Goal: Information Seeking & Learning: Learn about a topic

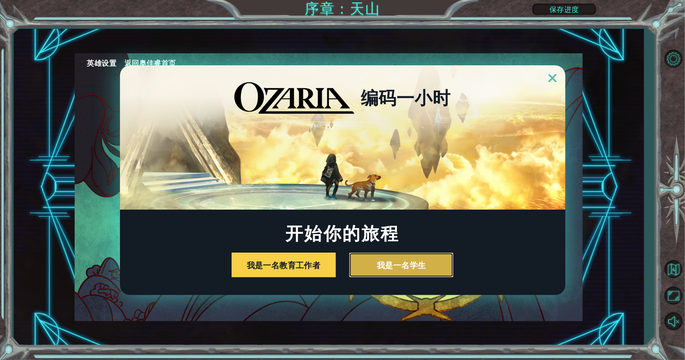
click at [412, 264] on button "我是一名学生" at bounding box center [401, 265] width 104 height 25
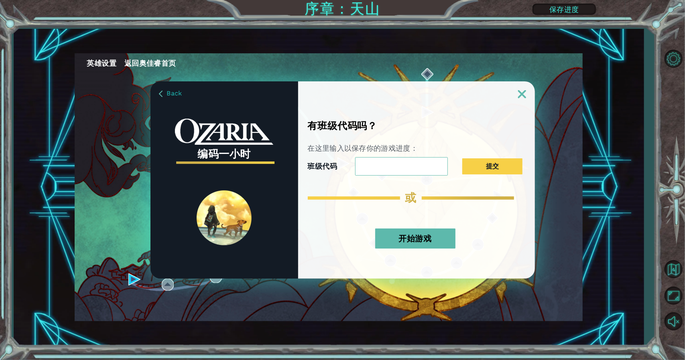
click at [428, 160] on input "班级代码" at bounding box center [401, 166] width 93 height 18
click at [435, 233] on button "开始游戏" at bounding box center [415, 239] width 80 height 20
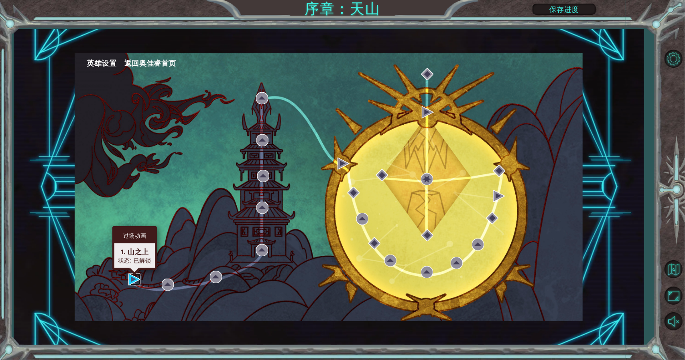
click at [138, 279] on img at bounding box center [134, 280] width 12 height 12
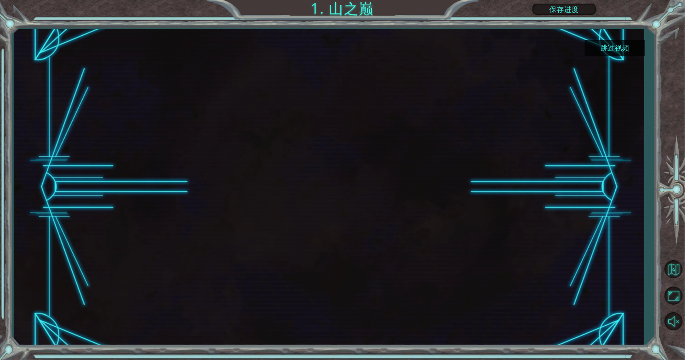
click at [276, 216] on div at bounding box center [329, 187] width 564 height 317
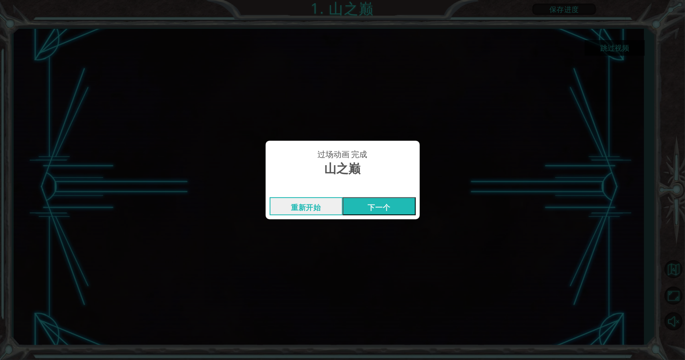
click at [399, 204] on button "下一个" at bounding box center [379, 206] width 73 height 18
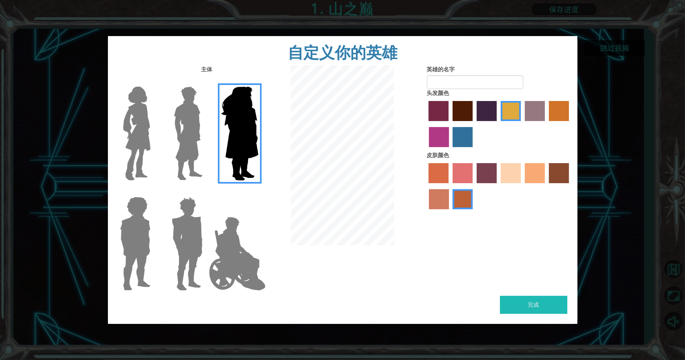
click at [205, 128] on img at bounding box center [189, 133] width 36 height 100
click at [206, 81] on input "Hero Lars" at bounding box center [206, 81] width 0 height 0
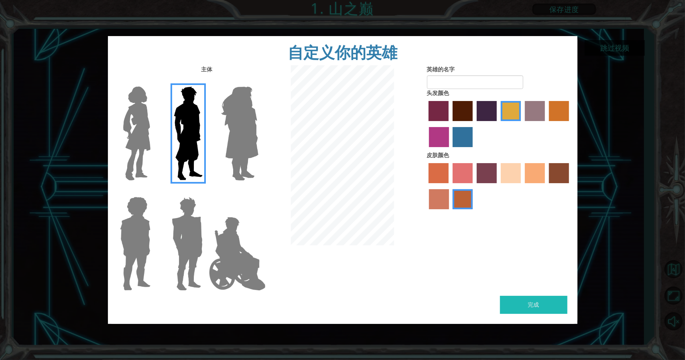
click at [162, 136] on div at bounding box center [186, 130] width 52 height 110
click at [136, 134] on img at bounding box center [137, 133] width 34 height 100
click at [154, 81] on input "Hero Connie" at bounding box center [154, 81] width 0 height 0
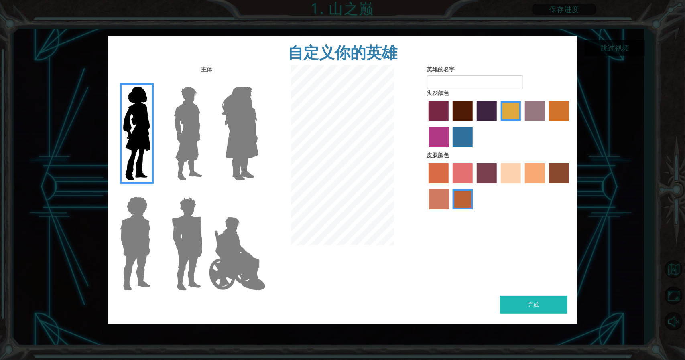
click at [184, 213] on img at bounding box center [186, 244] width 37 height 100
click at [206, 192] on input "Hero Garnet" at bounding box center [206, 192] width 0 height 0
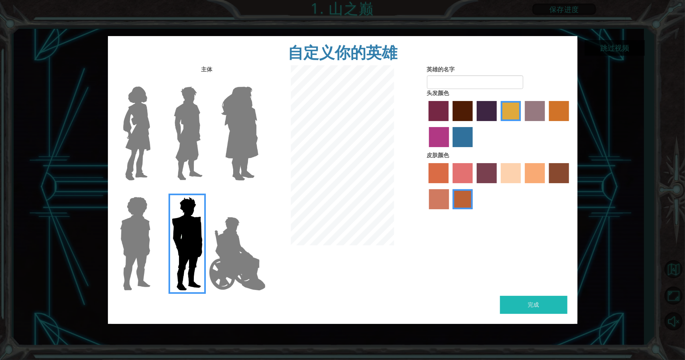
click at [134, 232] on img at bounding box center [135, 244] width 37 height 100
click at [154, 192] on input "Hero Steven" at bounding box center [154, 192] width 0 height 0
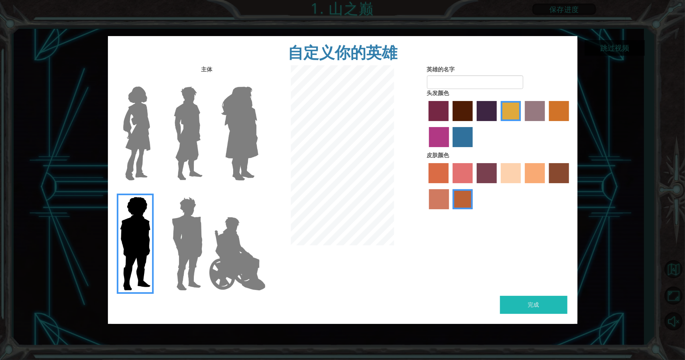
click at [173, 223] on img at bounding box center [186, 244] width 37 height 100
click at [206, 192] on input "Hero Garnet" at bounding box center [206, 192] width 0 height 0
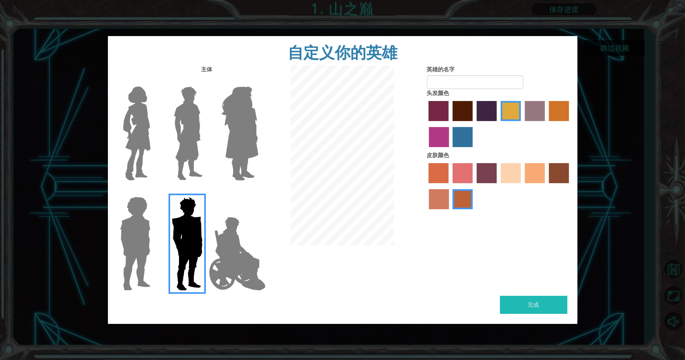
click at [457, 106] on label "maroon hair color" at bounding box center [463, 111] width 20 height 20
click at [450, 124] on input "maroon hair color" at bounding box center [450, 124] width 0 height 0
click at [426, 108] on div "英雄的名字 头发颜色 皮肤颜色" at bounding box center [499, 139] width 156 height 148
click at [432, 136] on label "medium red violet hair color" at bounding box center [439, 137] width 20 height 20
click at [570, 124] on input "medium red violet hair color" at bounding box center [570, 124] width 0 height 0
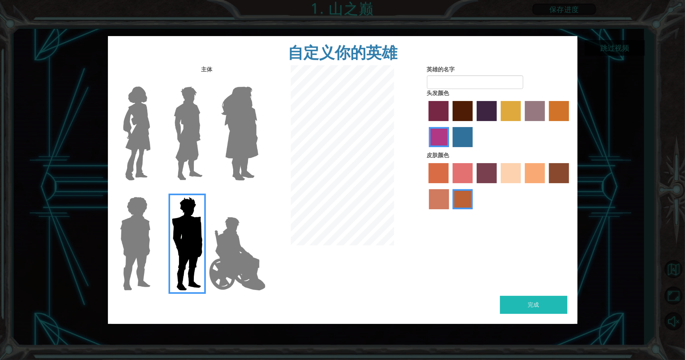
click at [436, 168] on label "sorbus skin color" at bounding box center [438, 173] width 20 height 20
click at [426, 186] on input "sorbus skin color" at bounding box center [426, 186] width 0 height 0
click at [483, 175] on label "tosca skin color" at bounding box center [487, 173] width 20 height 20
click at [474, 186] on input "tosca skin color" at bounding box center [474, 186] width 0 height 0
click at [509, 172] on label "sandy beach skin color" at bounding box center [511, 173] width 20 height 20
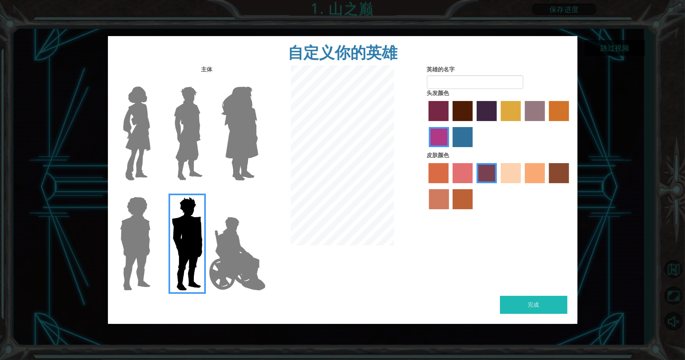
click at [498, 186] on input "sandy beach skin color" at bounding box center [498, 186] width 0 height 0
click at [528, 173] on label "tacao skin color" at bounding box center [535, 173] width 20 height 20
click at [522, 186] on input "tacao skin color" at bounding box center [522, 186] width 0 height 0
click at [443, 116] on label "paprika hair color" at bounding box center [438, 111] width 20 height 20
click at [426, 124] on input "paprika hair color" at bounding box center [426, 124] width 0 height 0
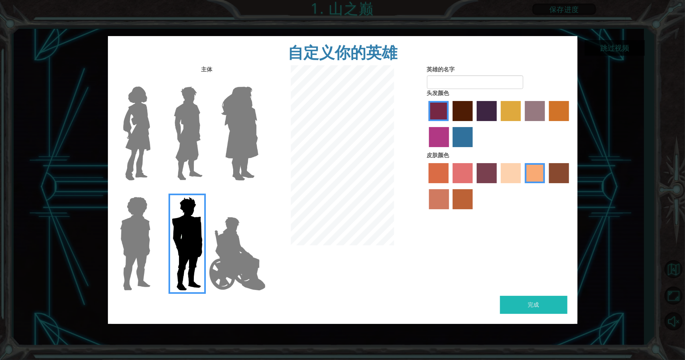
click at [471, 137] on label "lachmara hair color" at bounding box center [463, 137] width 20 height 20
click at [450, 150] on input "lachmara hair color" at bounding box center [450, 150] width 0 height 0
click at [499, 110] on div at bounding box center [499, 125] width 144 height 52
click at [462, 112] on label "maroon hair color" at bounding box center [463, 111] width 20 height 20
click at [450, 124] on input "maroon hair color" at bounding box center [450, 124] width 0 height 0
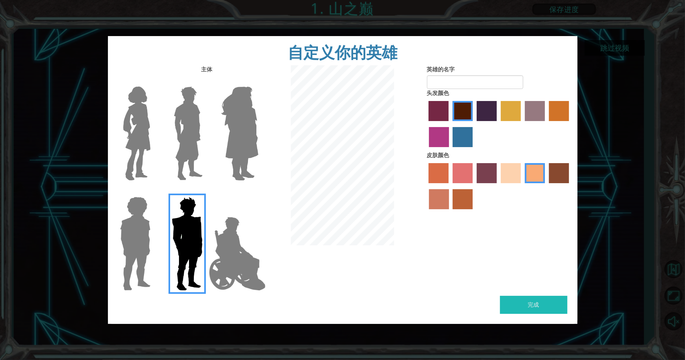
click at [526, 299] on button "完成" at bounding box center [533, 305] width 67 height 18
type input "K-Y"
click at [537, 315] on div "完成" at bounding box center [342, 310] width 469 height 28
click at [539, 308] on button "完成" at bounding box center [533, 305] width 67 height 18
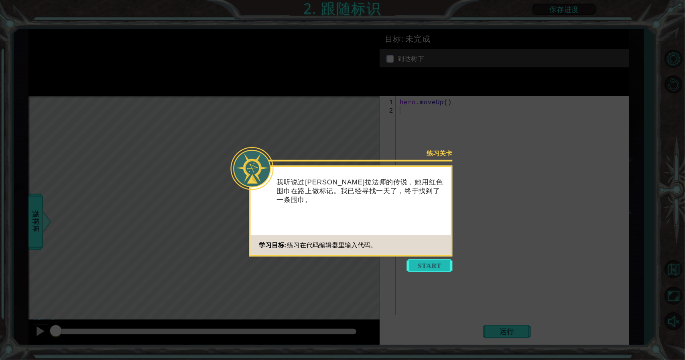
click at [430, 263] on button "Start" at bounding box center [430, 266] width 46 height 13
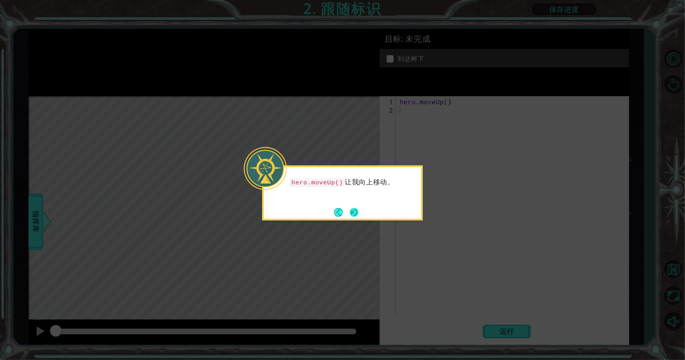
click at [353, 210] on button "Next" at bounding box center [353, 212] width 9 height 9
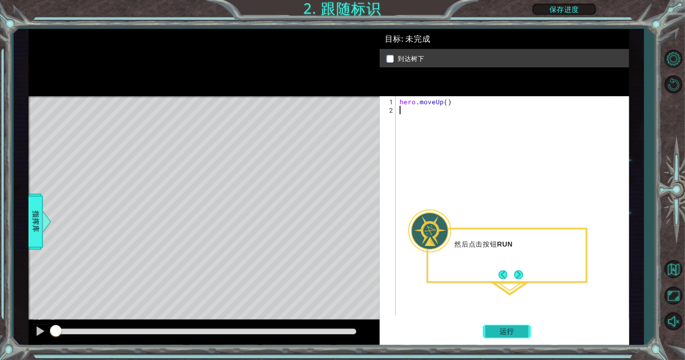
click at [504, 330] on span "运行" at bounding box center [507, 332] width 30 height 8
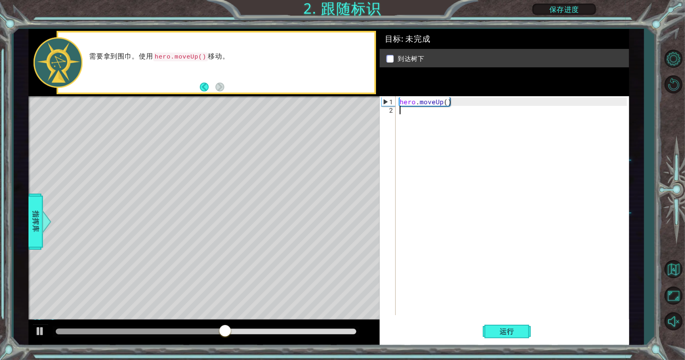
click at [457, 168] on div "hero . moveUp ( )" at bounding box center [514, 215] width 233 height 236
click at [199, 87] on div "需要拿到围巾。使用 hero.moveUp() 移动。" at bounding box center [216, 62] width 317 height 60
click at [417, 112] on div "hero . moveUp ( )" at bounding box center [514, 215] width 233 height 236
click at [499, 338] on button "运行" at bounding box center [507, 331] width 48 height 25
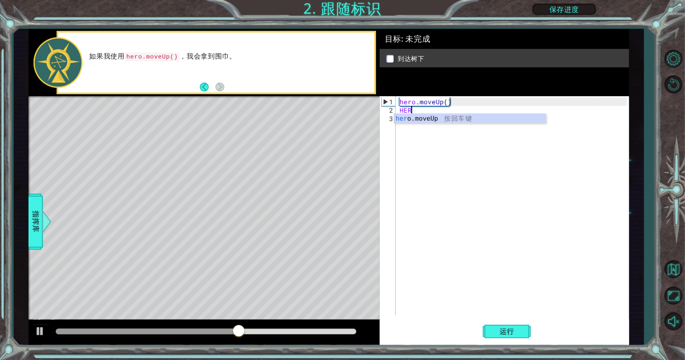
type textarea "H"
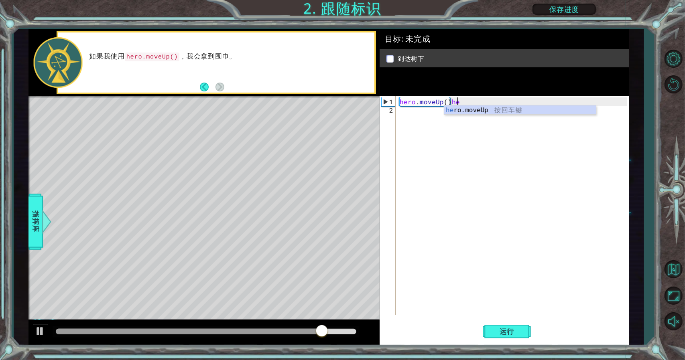
type textarea "hero.moveUp()"
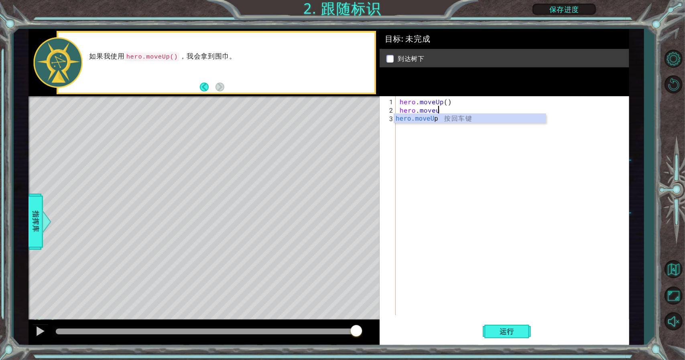
scroll to position [0, 2]
type textarea "hero.moveup"
click at [511, 332] on span "运行" at bounding box center [507, 332] width 30 height 8
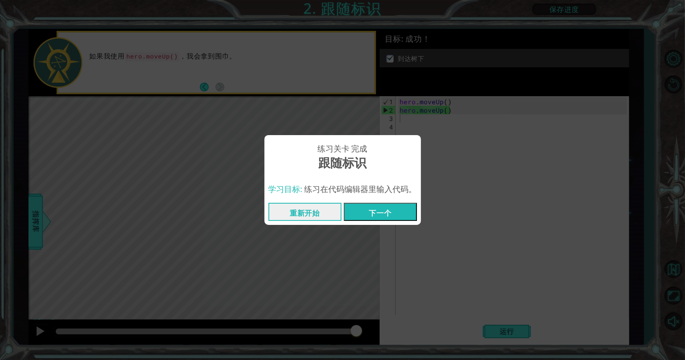
click at [370, 209] on button "下一个" at bounding box center [380, 212] width 73 height 18
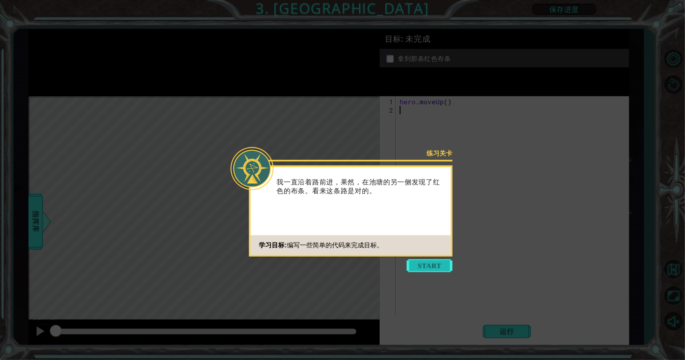
click at [436, 267] on button "Start" at bounding box center [430, 266] width 46 height 13
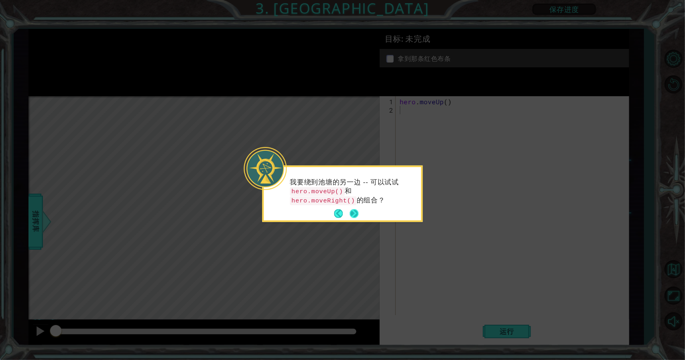
click at [354, 209] on button "Next" at bounding box center [353, 213] width 9 height 9
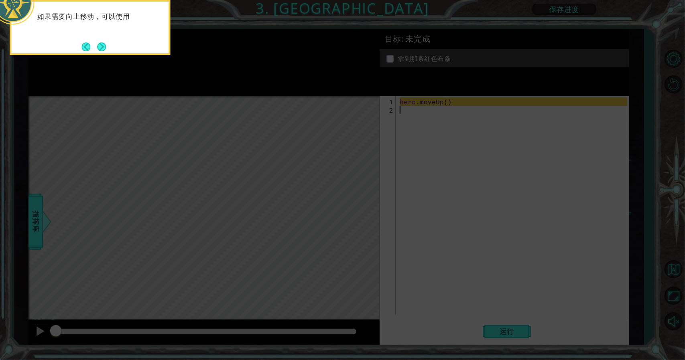
click at [470, 188] on icon at bounding box center [342, 54] width 685 height 613
click at [108, 42] on div "如果需要向上移动，可以使用 hero.moveUp()" at bounding box center [89, 25] width 157 height 41
click at [99, 43] on button "Next" at bounding box center [101, 47] width 9 height 9
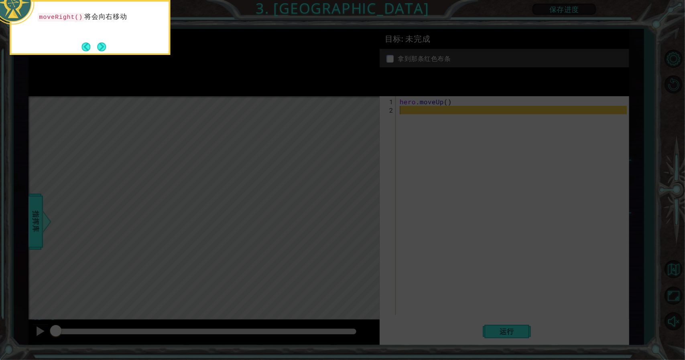
click at [100, 43] on button "Next" at bounding box center [101, 47] width 9 height 9
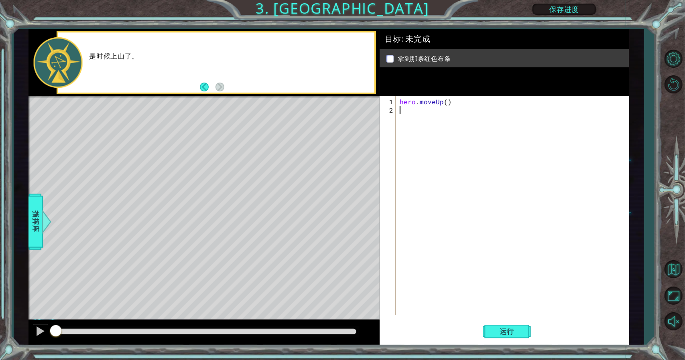
click at [420, 114] on div "hero . moveUp ( )" at bounding box center [514, 215] width 233 height 236
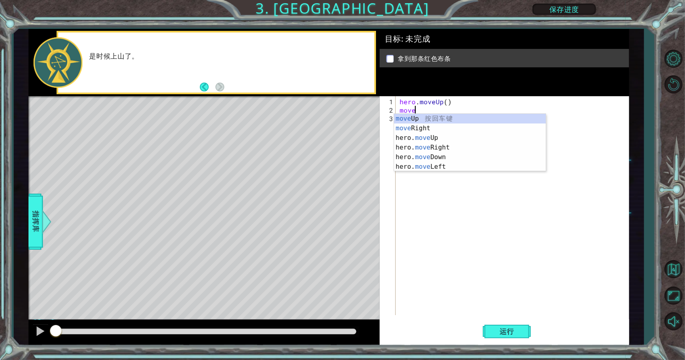
scroll to position [0, 1]
type textarea "moveup"
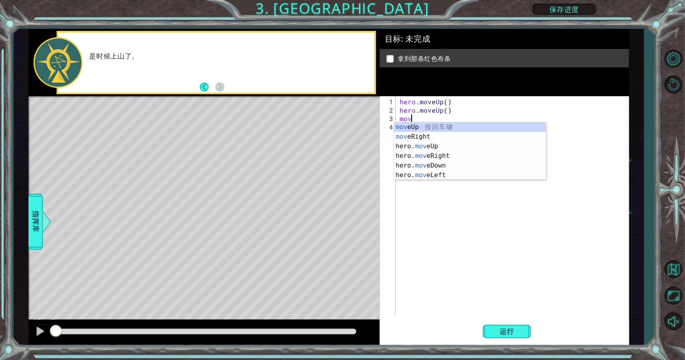
scroll to position [0, 0]
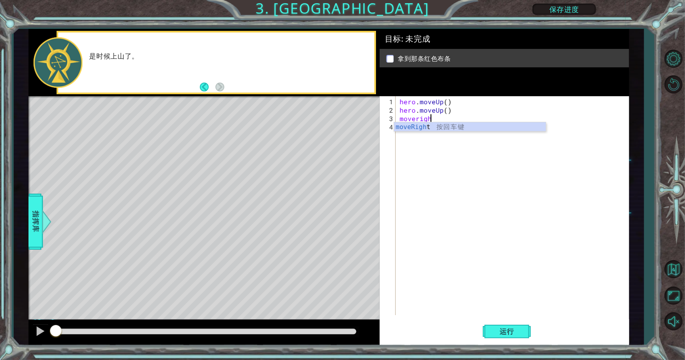
type textarea "moveright"
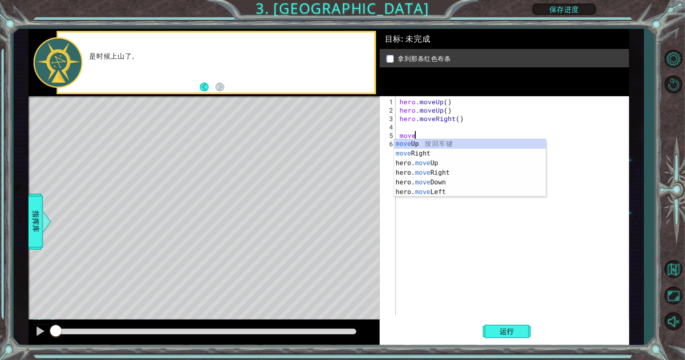
scroll to position [0, 1]
type textarea "moveup"
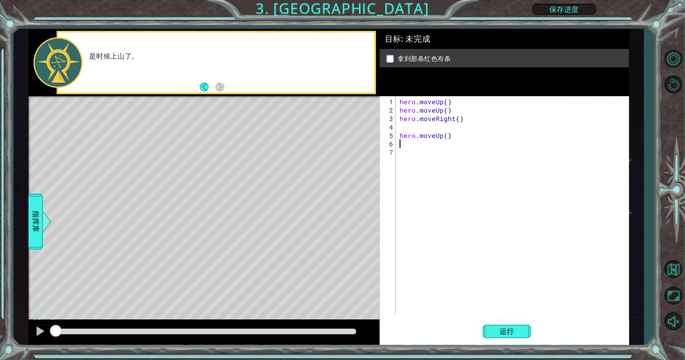
scroll to position [0, 0]
click at [399, 134] on div "hero . moveUp ( ) hero . moveUp ( ) hero . moveRight ( ) hero . moveUp ( )" at bounding box center [514, 215] width 233 height 236
type textarea "hero.moveUp()"
click at [519, 330] on span "运行" at bounding box center [507, 332] width 30 height 8
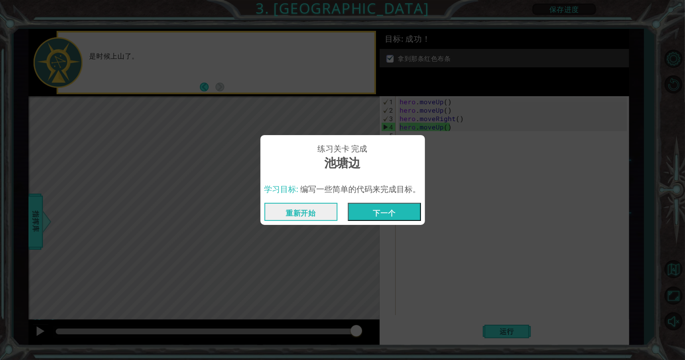
click at [382, 205] on button "下一个" at bounding box center [384, 212] width 73 height 18
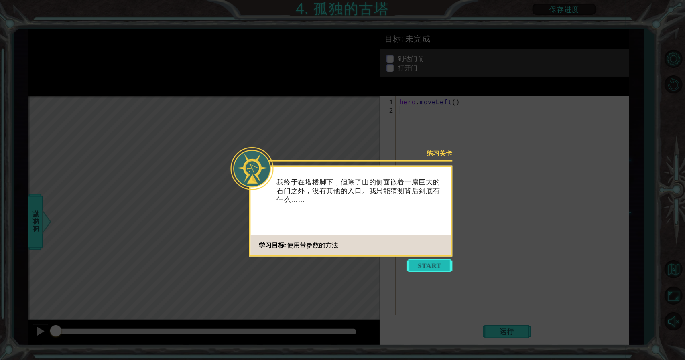
click at [424, 262] on button "Start" at bounding box center [430, 266] width 46 height 13
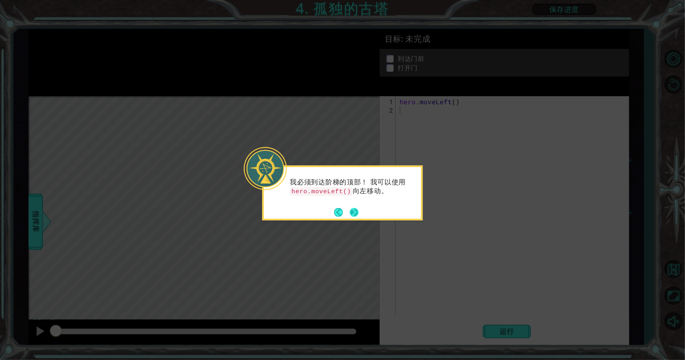
click at [355, 210] on button "Next" at bounding box center [353, 212] width 9 height 9
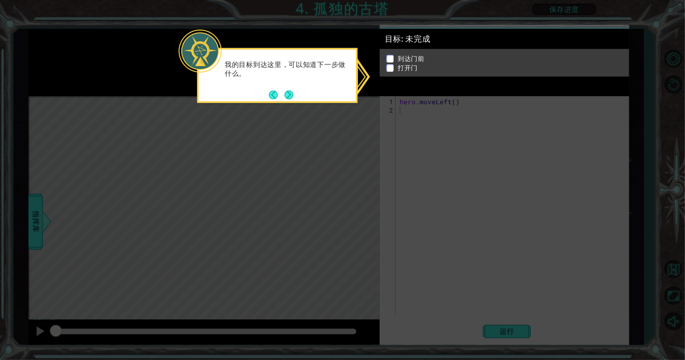
click at [464, 195] on icon at bounding box center [342, 180] width 685 height 360
click at [268, 94] on div "我的目标到达这里，可以知道下一步做什么。" at bounding box center [277, 75] width 160 height 55
click at [270, 94] on button "Back" at bounding box center [277, 94] width 16 height 9
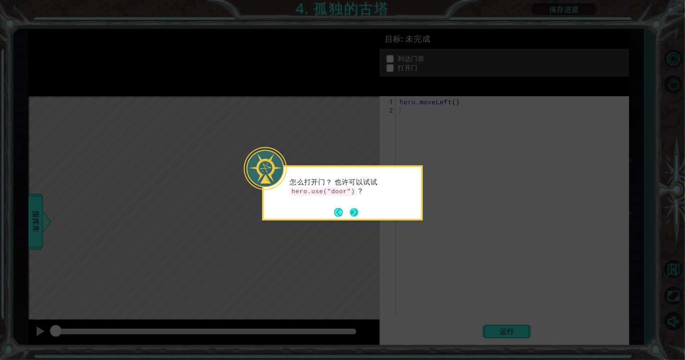
click at [355, 213] on button "Next" at bounding box center [353, 212] width 9 height 9
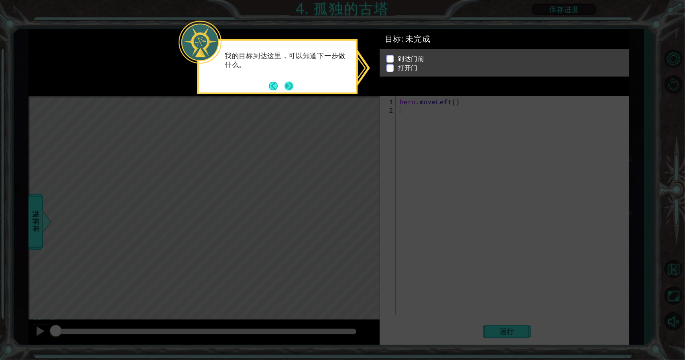
click at [290, 91] on footer at bounding box center [281, 86] width 24 height 12
click at [292, 85] on button "Next" at bounding box center [288, 85] width 9 height 9
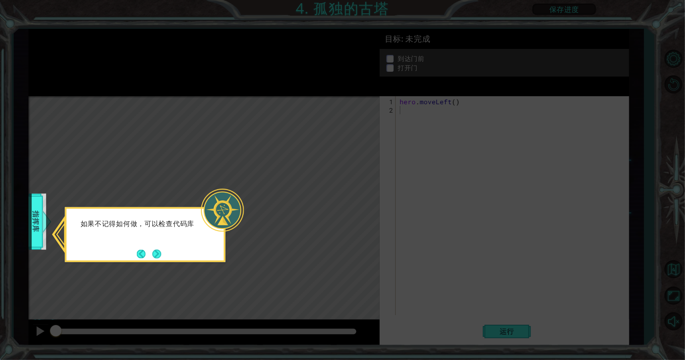
click at [161, 251] on button "Next" at bounding box center [156, 254] width 9 height 9
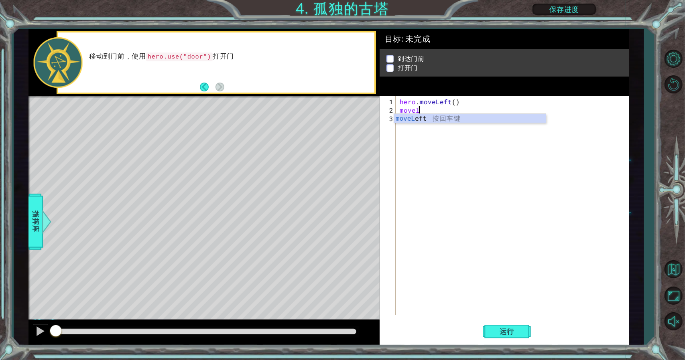
scroll to position [0, 1]
type textarea "moveleft"
type textarea "moveup"
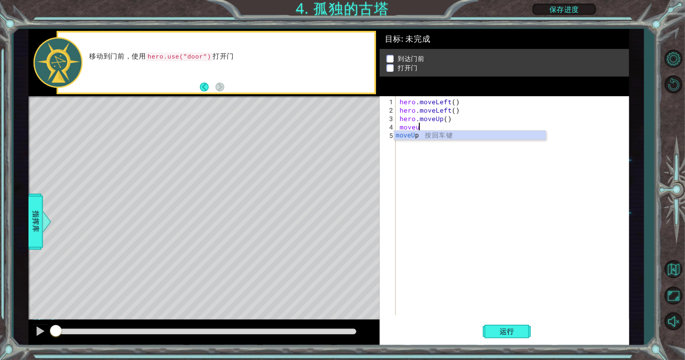
type textarea "moveup"
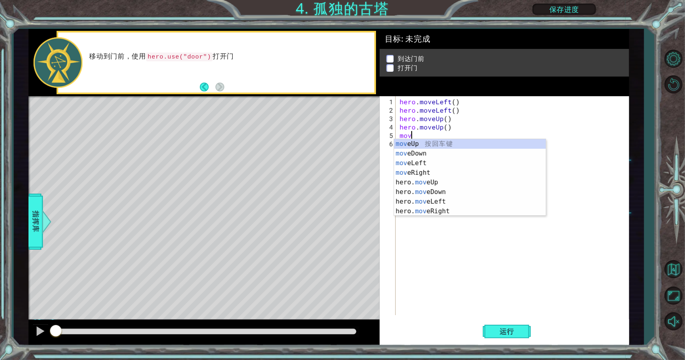
scroll to position [0, 0]
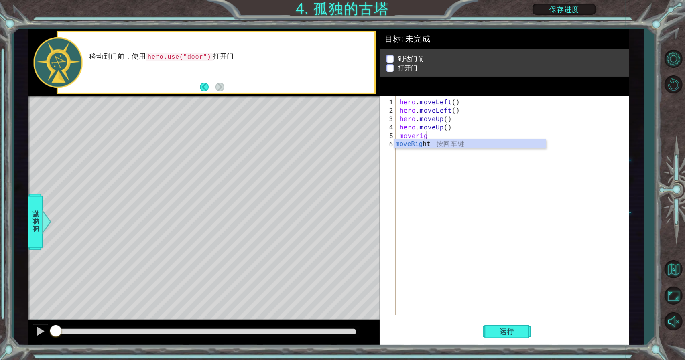
type textarea "moveright"
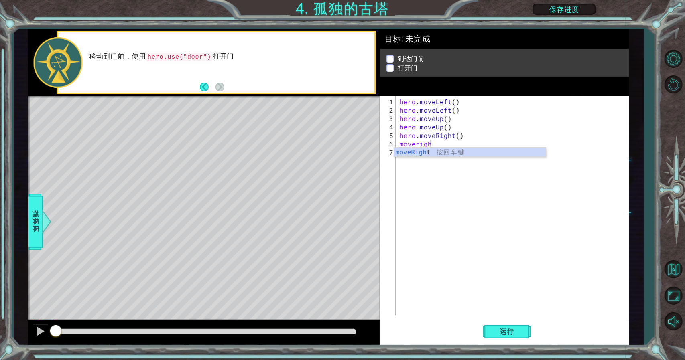
scroll to position [0, 2]
type textarea "moveright"
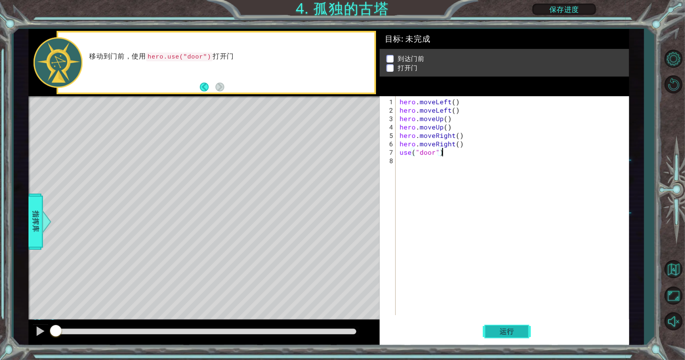
click at [512, 329] on span "运行" at bounding box center [507, 332] width 30 height 8
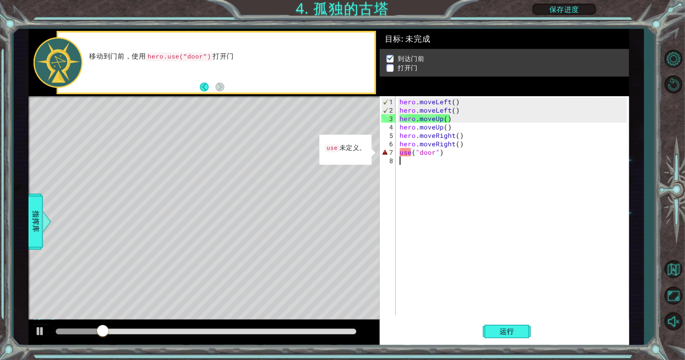
click at [408, 155] on div "hero . moveLeft ( ) hero . moveLeft ( ) hero . moveUp ( ) hero . moveUp ( ) her…" at bounding box center [514, 215] width 233 height 236
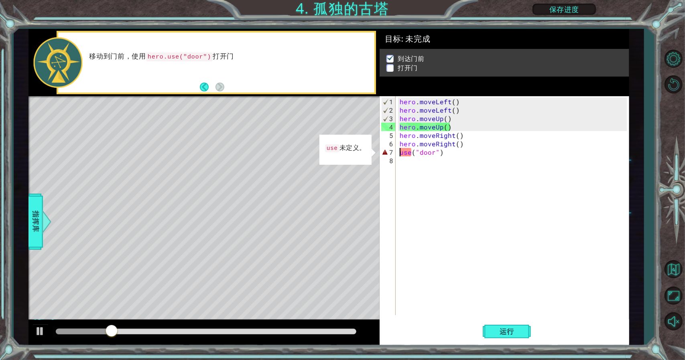
click at [399, 153] on div "hero . moveLeft ( ) hero . moveLeft ( ) hero . moveUp ( ) hero . moveUp ( ) her…" at bounding box center [514, 215] width 233 height 236
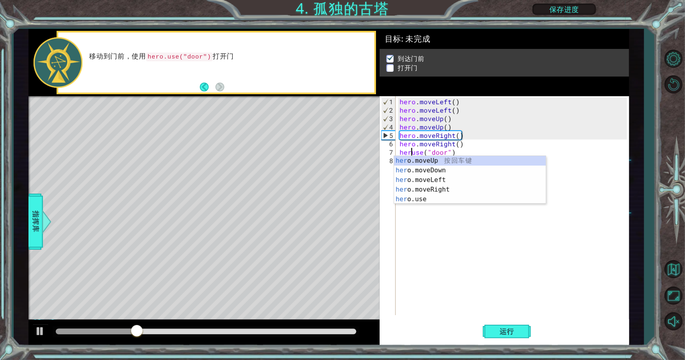
scroll to position [0, 1]
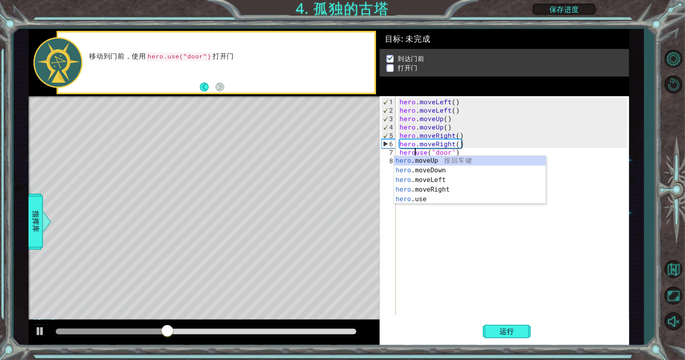
type textarea "hero.use("door")"
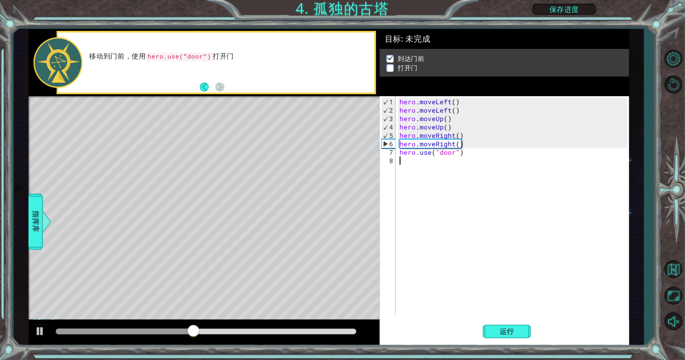
click at [497, 272] on div "hero . moveLeft ( ) hero . moveLeft ( ) hero . moveUp ( ) hero . moveUp ( ) her…" at bounding box center [514, 215] width 233 height 236
click at [495, 327] on button "运行" at bounding box center [507, 331] width 48 height 25
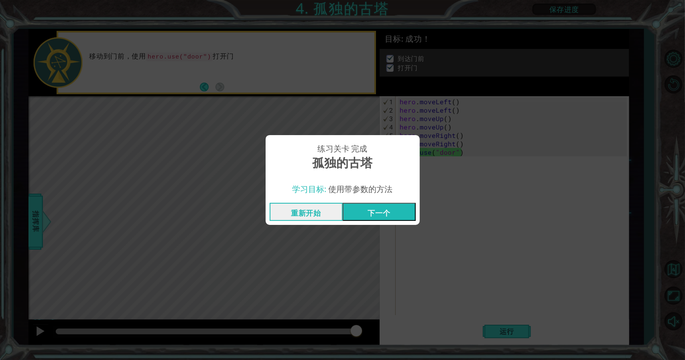
click at [394, 209] on button "下一个" at bounding box center [379, 212] width 73 height 18
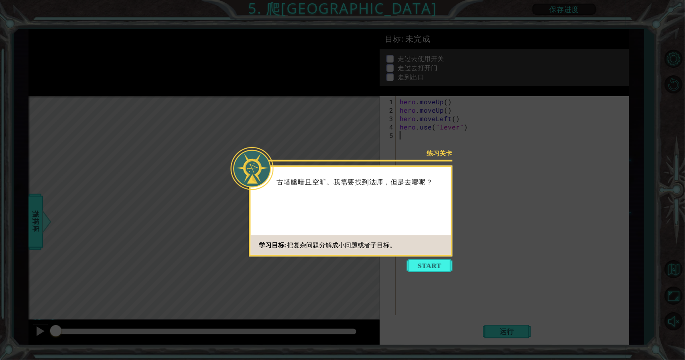
click at [428, 256] on body "1 ההההההההההההההההההההההההההההההההההההההההההההההההההההההההההההההההההההההההההההה…" at bounding box center [342, 180] width 685 height 360
click at [424, 261] on button "Start" at bounding box center [430, 266] width 46 height 13
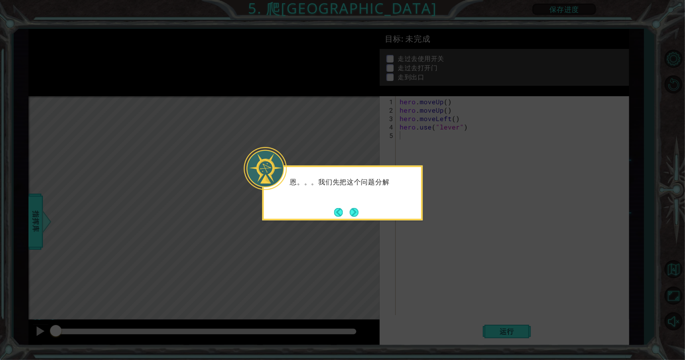
click at [400, 213] on div "恩。。。我们先把这个问题分解" at bounding box center [342, 193] width 160 height 55
click at [361, 208] on div "恩。。。我们先把这个问题分解成几个小问题。" at bounding box center [342, 190] width 157 height 41
click at [358, 211] on button "Next" at bounding box center [353, 212] width 9 height 9
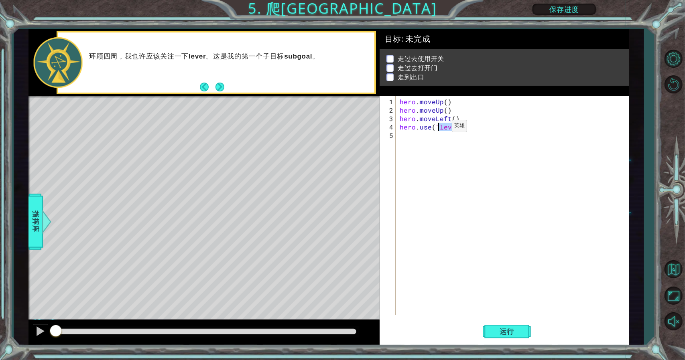
drag, startPoint x: 453, startPoint y: 128, endPoint x: 438, endPoint y: 129, distance: 14.5
click at [438, 129] on div "hero . moveUp ( ) hero . moveUp ( ) hero . moveLeft ( ) hero . use ( "lever" )" at bounding box center [514, 215] width 233 height 236
type textarea "hero.use("lever")"
click at [205, 57] on p "环顾四周，我也许应该关注一下 lever 。这是我的第一个子目标 subgoal 。" at bounding box center [229, 56] width 280 height 9
click at [205, 57] on strong "lever" at bounding box center [197, 57] width 17 height 8
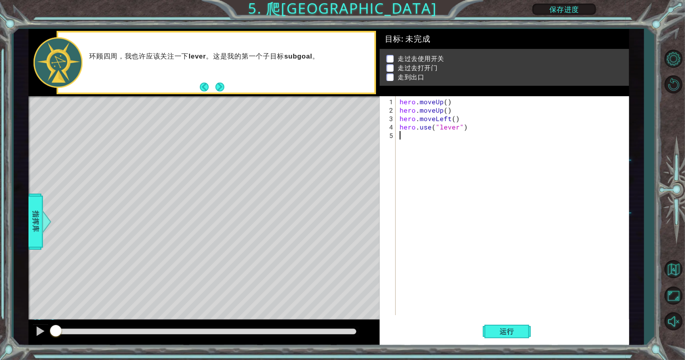
drag, startPoint x: 440, startPoint y: 139, endPoint x: 440, endPoint y: 133, distance: 5.6
click at [440, 138] on div "hero . moveUp ( ) hero . moveUp ( ) hero . moveLeft ( ) hero . use ( "lever" )" at bounding box center [514, 215] width 233 height 236
drag, startPoint x: 439, startPoint y: 129, endPoint x: 457, endPoint y: 130, distance: 17.7
click at [457, 130] on div "hero . moveUp ( ) hero . moveUp ( ) hero . moveLeft ( ) hero . use ( "lever" )" at bounding box center [514, 215] width 233 height 236
type textarea "hero.use("lever")"
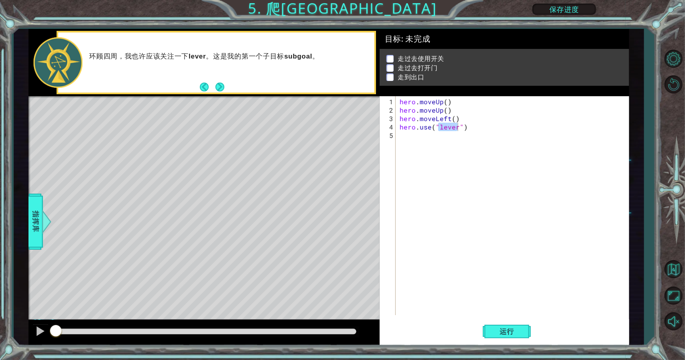
click at [508, 193] on div "hero . moveUp ( ) hero . moveUp ( ) hero . moveLeft ( ) hero . use ( "lever" )" at bounding box center [514, 215] width 233 height 236
drag, startPoint x: 316, startPoint y: 58, endPoint x: 282, endPoint y: 59, distance: 33.3
click at [282, 59] on p "环顾四周，我也许应该关注一下 lever 。这是我的第一个子目标 subgoal 。" at bounding box center [229, 56] width 280 height 9
click at [286, 59] on p "环顾四周，我也许应该关注一下 lever 。这是我的第一个子目标 subgoal 。" at bounding box center [229, 56] width 280 height 9
click at [287, 59] on p "环顾四周，我也许应该关注一下 lever 。这是我的第一个子目标 subgoal 。" at bounding box center [229, 56] width 280 height 9
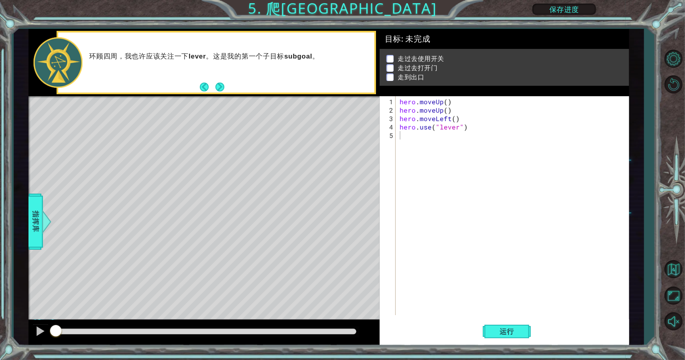
click at [288, 59] on strong "subgoal" at bounding box center [298, 57] width 28 height 8
click at [485, 142] on div "hero . moveUp ( ) hero . moveUp ( ) hero . moveLeft ( ) hero . use ( "lever" )" at bounding box center [514, 215] width 233 height 236
click at [517, 329] on span "运行" at bounding box center [507, 332] width 30 height 8
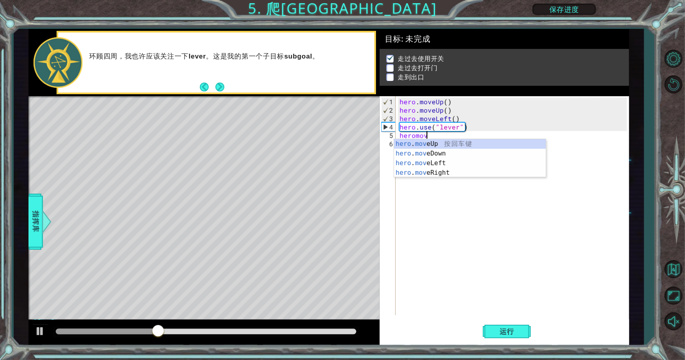
scroll to position [0, 2]
type textarea "heromoveleft"
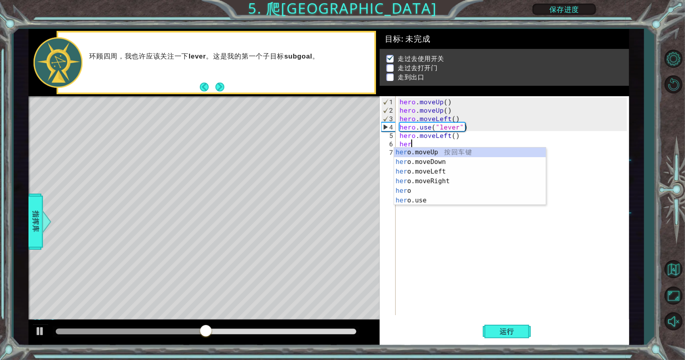
scroll to position [0, 0]
type textarea "h"
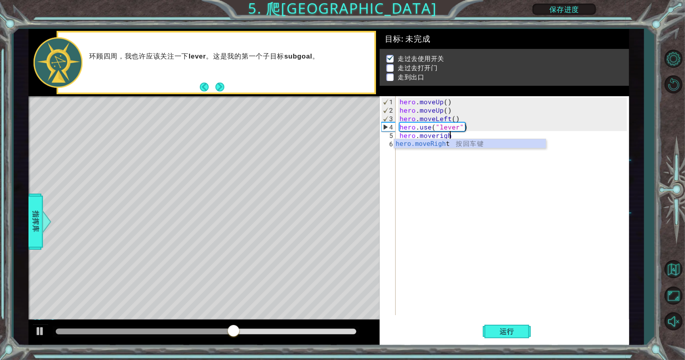
type textarea "hero.moveright"
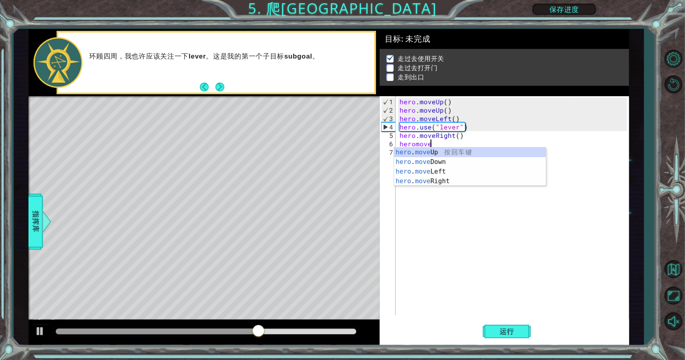
scroll to position [0, 2]
type textarea "heromoveright"
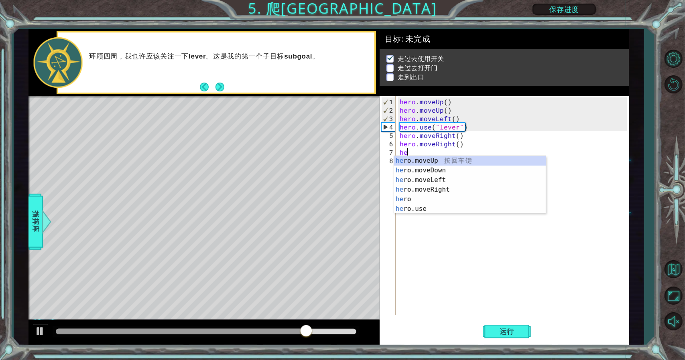
scroll to position [0, 0]
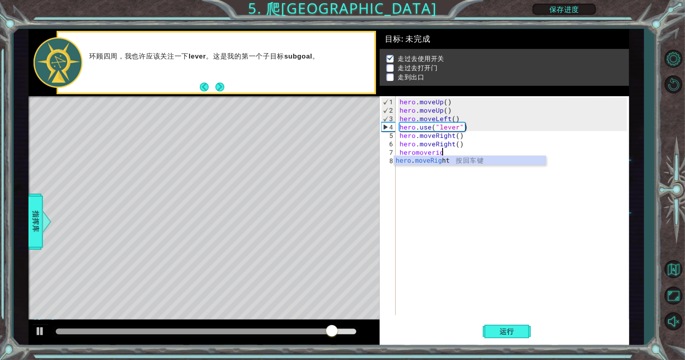
type textarea "heromoveright"
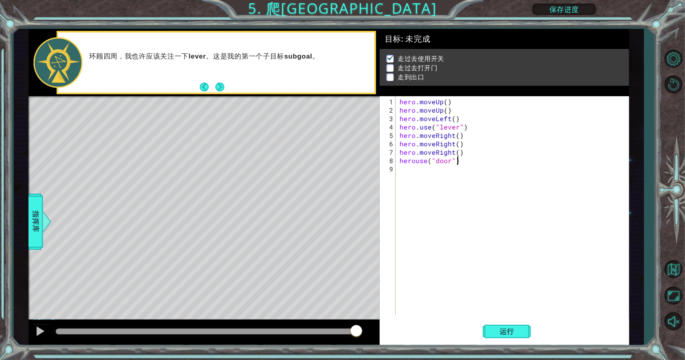
scroll to position [0, 3]
type textarea "herouse("door")"
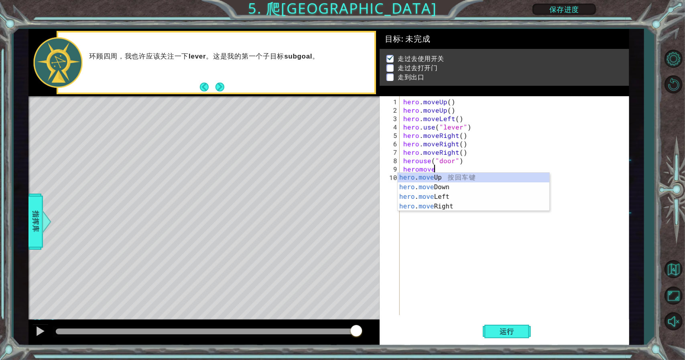
scroll to position [0, 2]
type textarea "heromoveup"
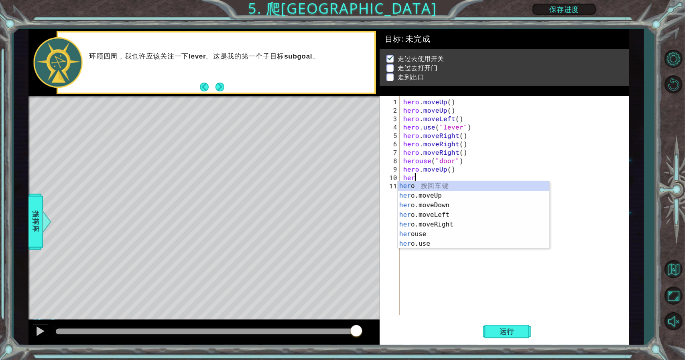
scroll to position [0, 0]
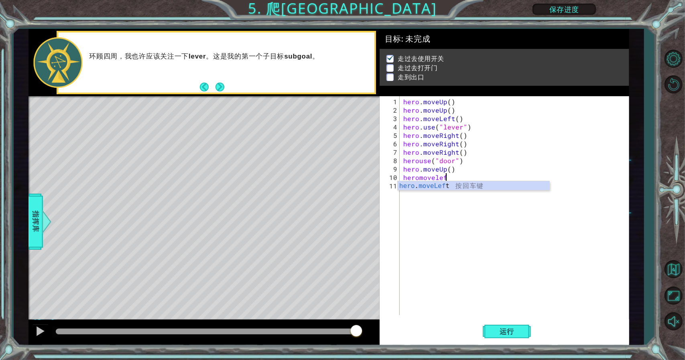
type textarea "heromoveleft"
click at [453, 177] on div "hero . moveUp ( ) hero . moveUp ( ) hero . moveLeft ( ) hero . use ( "lever" ) …" at bounding box center [516, 215] width 229 height 236
type textarea "hero.moveLeft()"
click at [455, 179] on div "hero . moveUp ( ) hero . moveUp ( ) hero . moveLeft ( ) hero . use ( "lever" ) …" at bounding box center [516, 215] width 229 height 236
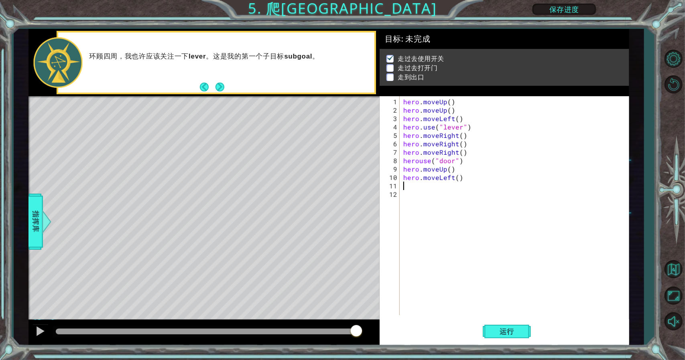
click at [455, 181] on div "hero . moveUp ( ) hero . moveUp ( ) hero . moveLeft ( ) hero . use ( "lever" ) …" at bounding box center [516, 215] width 229 height 236
click at [457, 178] on div "hero . moveUp ( ) hero . moveUp ( ) hero . moveLeft ( ) hero . use ( "lever" ) …" at bounding box center [516, 215] width 229 height 236
click at [511, 330] on span "运行" at bounding box center [507, 332] width 30 height 8
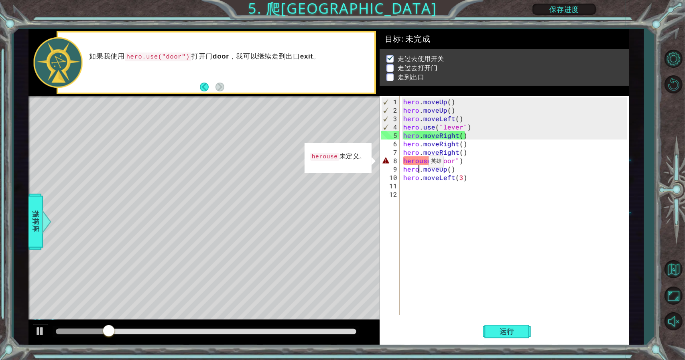
drag, startPoint x: 418, startPoint y: 165, endPoint x: 415, endPoint y: 160, distance: 6.0
click at [418, 164] on div "hero . moveUp ( ) hero . moveUp ( ) hero . moveLeft ( ) hero . use ( "lever" ) …" at bounding box center [516, 215] width 229 height 236
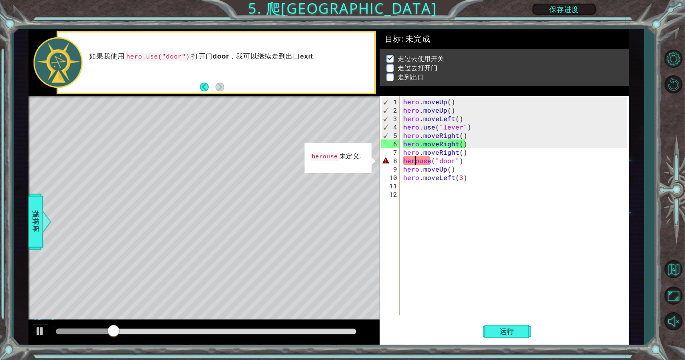
click at [414, 159] on div "hero . moveUp ( ) hero . moveUp ( ) hero . moveLeft ( ) hero . use ( "lever" ) …" at bounding box center [516, 215] width 229 height 236
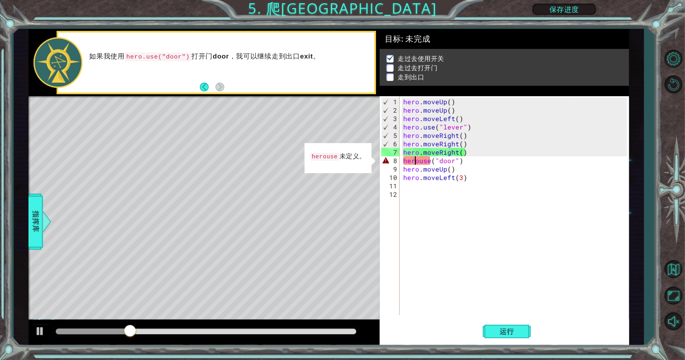
click at [419, 159] on div "hero . moveUp ( ) hero . moveUp ( ) hero . moveLeft ( ) hero . use ( "lever" ) …" at bounding box center [516, 215] width 229 height 236
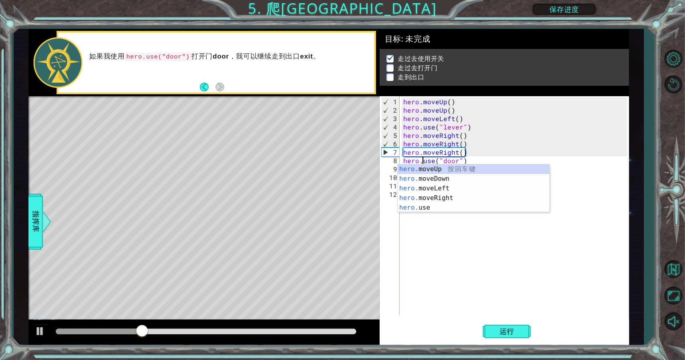
scroll to position [0, 1]
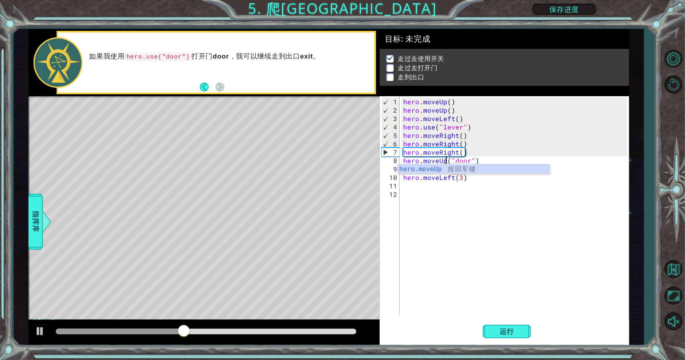
type textarea "hero.move("door")"
click at [474, 233] on div "hero . moveUp ( ) hero . moveUp ( ) hero . moveLeft ( ) hero . use ( "lever" ) …" at bounding box center [516, 215] width 229 height 236
click at [462, 178] on div "hero . moveUp ( ) hero . moveUp ( ) hero . moveLeft ( ) hero . use ( "lever" ) …" at bounding box center [516, 215] width 229 height 236
type textarea "hero.moveLeft()"
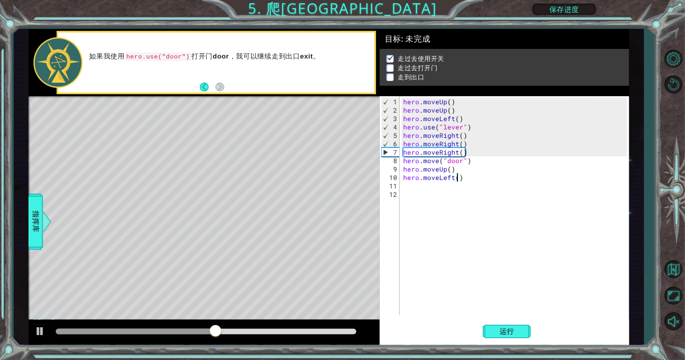
click at [430, 227] on div "hero . moveUp ( ) hero . moveUp ( ) hero . moveLeft ( ) hero . use ( "lever" ) …" at bounding box center [516, 215] width 229 height 236
click at [437, 162] on div "hero . moveUp ( ) hero . moveUp ( ) hero . moveLeft ( ) hero . use ( "lever" ) …" at bounding box center [516, 215] width 229 height 236
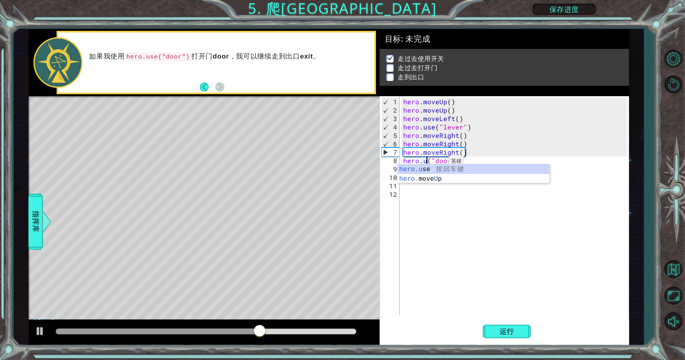
scroll to position [0, 2]
type textarea "hero.use("name")("door")"
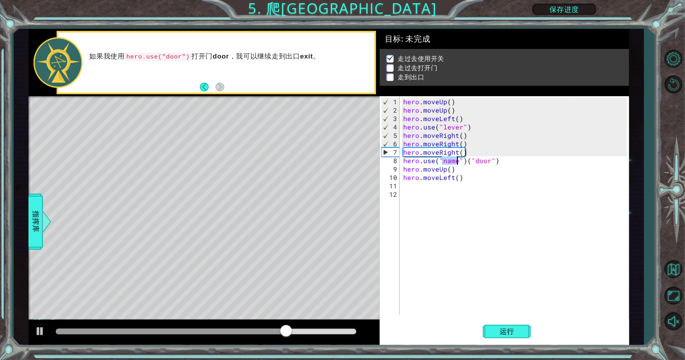
drag, startPoint x: 515, startPoint y: 217, endPoint x: 511, endPoint y: 218, distance: 4.1
click at [515, 217] on div "hero . moveUp ( ) hero . moveUp ( ) hero . moveLeft ( ) hero . use ( "lever" ) …" at bounding box center [516, 215] width 229 height 236
drag, startPoint x: 497, startPoint y: 162, endPoint x: 465, endPoint y: 162, distance: 31.7
click at [465, 162] on div "hero . moveUp ( ) hero . moveUp ( ) hero . moveLeft ( ) hero . use ( "lever" ) …" at bounding box center [516, 215] width 229 height 236
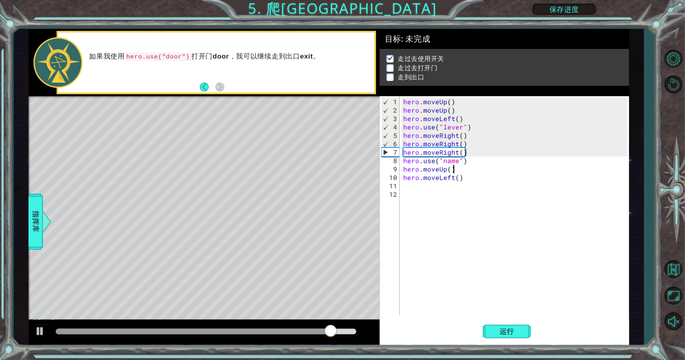
click at [457, 164] on div "hero . moveUp ( ) hero . moveUp ( ) hero . moveLeft ( ) hero . use ( "lever" ) …" at bounding box center [516, 215] width 229 height 236
click at [458, 160] on div "hero . moveUp ( ) hero . moveUp ( ) hero . moveLeft ( ) hero . use ( "lever" ) …" at bounding box center [516, 215] width 229 height 236
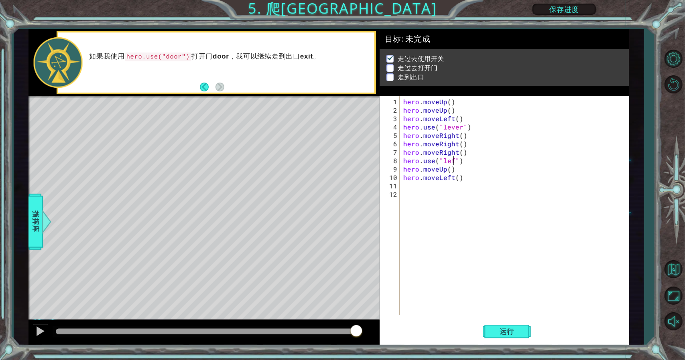
type textarea "hero.use("left")"
click at [408, 188] on div "hero . moveUp ( ) hero . moveUp ( ) hero . moveLeft ( ) hero . use ( "lever" ) …" at bounding box center [516, 215] width 229 height 236
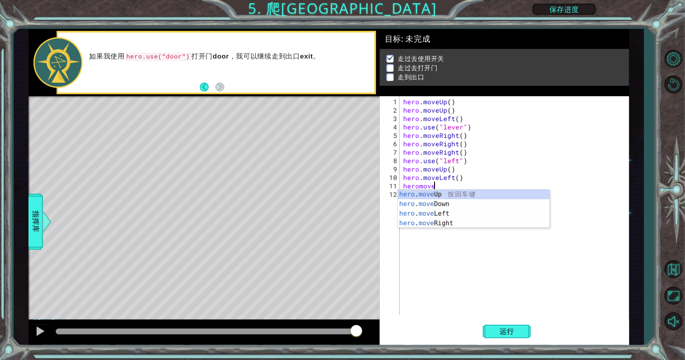
scroll to position [0, 2]
type textarea "heromoveleft"
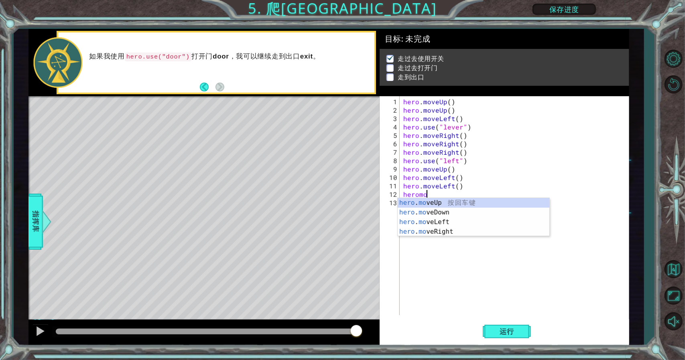
scroll to position [0, 1]
type textarea "heromoveleft"
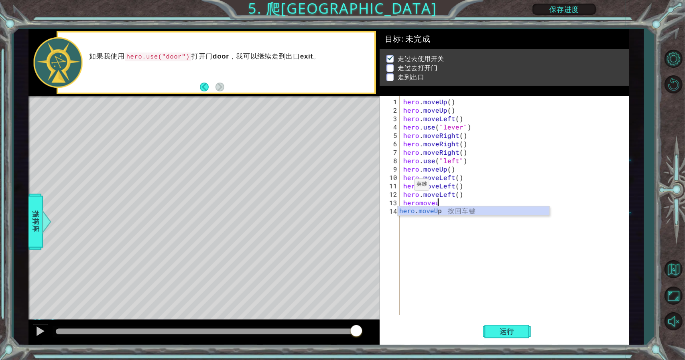
type textarea "heromoveup"
click at [509, 330] on span "运行" at bounding box center [507, 332] width 30 height 8
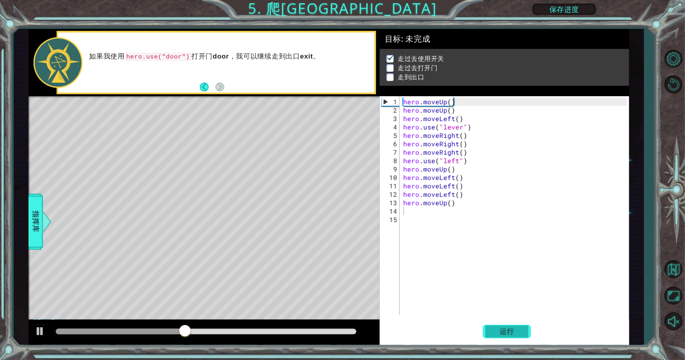
click at [514, 329] on span "运行" at bounding box center [507, 332] width 30 height 8
click at [457, 161] on div "hero . moveUp ( ) hero . moveUp ( ) hero . moveLeft ( ) hero . use ( "lever" ) …" at bounding box center [516, 215] width 229 height 236
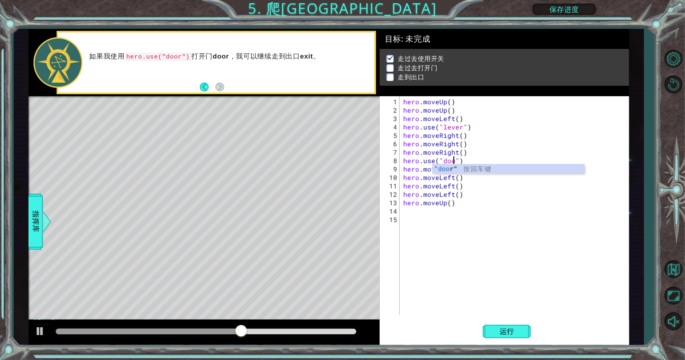
scroll to position [0, 3]
click at [512, 328] on span "运行" at bounding box center [507, 332] width 30 height 8
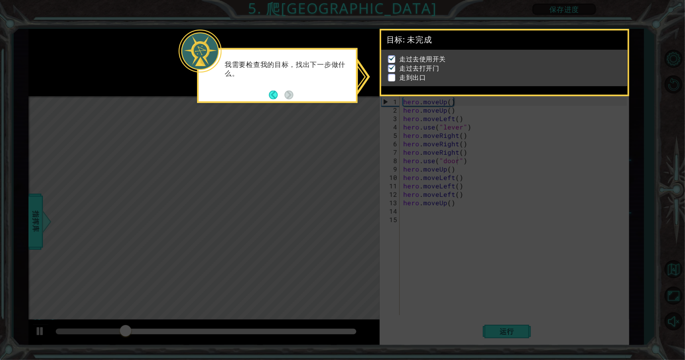
click at [353, 85] on div "我需要检查我的目标，找出下一步做什么。" at bounding box center [277, 73] width 157 height 41
click at [421, 70] on p "走过去打开门" at bounding box center [419, 68] width 40 height 9
click at [272, 93] on button "Back" at bounding box center [277, 94] width 16 height 9
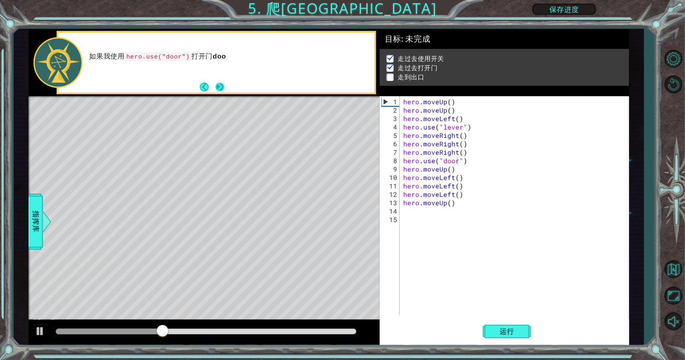
click at [225, 85] on button "Next" at bounding box center [219, 86] width 9 height 9
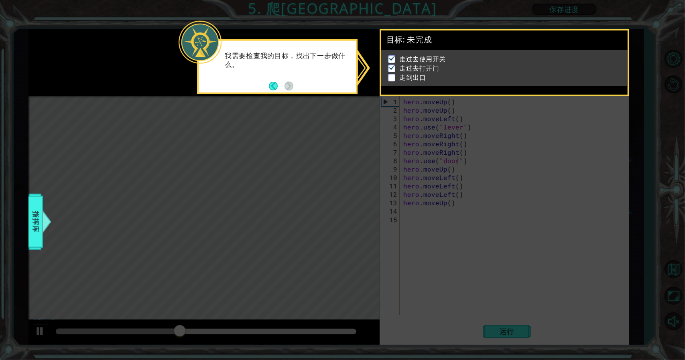
click at [486, 194] on icon at bounding box center [342, 180] width 685 height 360
click at [447, 205] on icon at bounding box center [342, 180] width 685 height 360
drag, startPoint x: 433, startPoint y: 76, endPoint x: 429, endPoint y: 73, distance: 5.1
click at [433, 75] on li "走到出口" at bounding box center [505, 77] width 235 height 9
click at [386, 74] on ul "走过去使用开关 走过去打开门 走到出口" at bounding box center [504, 69] width 237 height 28
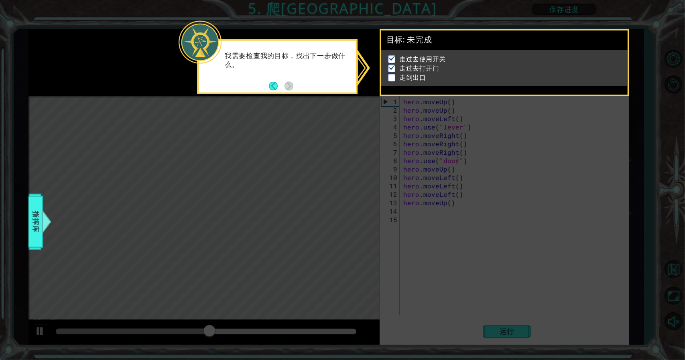
click at [394, 76] on p at bounding box center [391, 78] width 7 height 8
click at [530, 76] on li "走到出口" at bounding box center [505, 77] width 235 height 9
drag, startPoint x: 544, startPoint y: 73, endPoint x: 533, endPoint y: 75, distance: 11.4
click at [536, 74] on li "走到出口" at bounding box center [505, 77] width 235 height 9
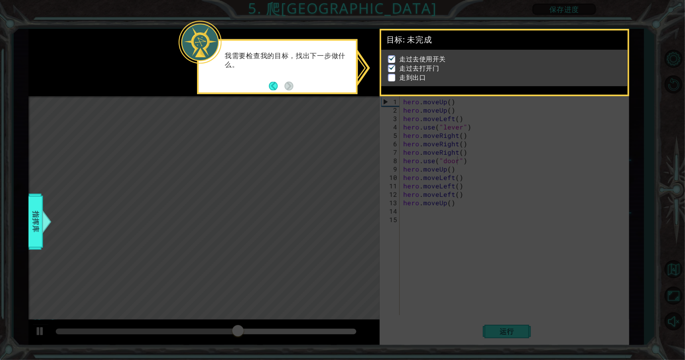
click at [449, 148] on icon at bounding box center [342, 180] width 685 height 360
click at [392, 74] on p at bounding box center [391, 78] width 7 height 8
click at [391, 64] on img at bounding box center [392, 67] width 8 height 6
click at [27, 217] on icon at bounding box center [342, 180] width 685 height 360
click at [40, 216] on span "指挥库" at bounding box center [35, 221] width 13 height 49
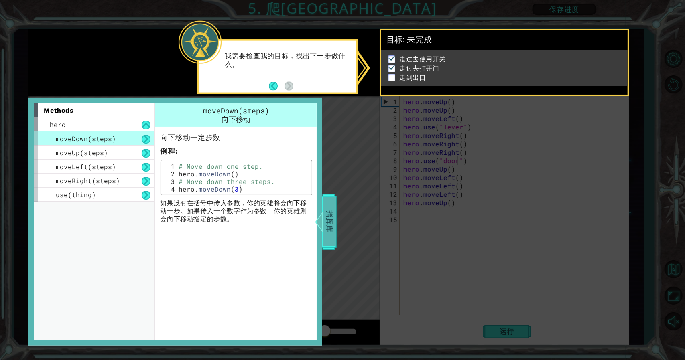
click at [322, 215] on div at bounding box center [319, 222] width 10 height 24
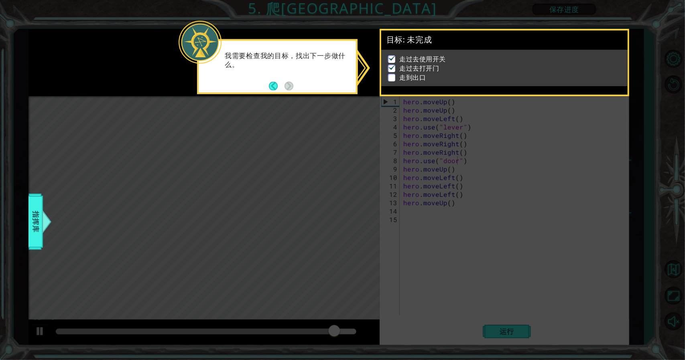
click at [267, 90] on div "我需要检查我的目标，找出下一步做什么。" at bounding box center [277, 66] width 160 height 55
click at [269, 87] on button "Back" at bounding box center [277, 85] width 16 height 9
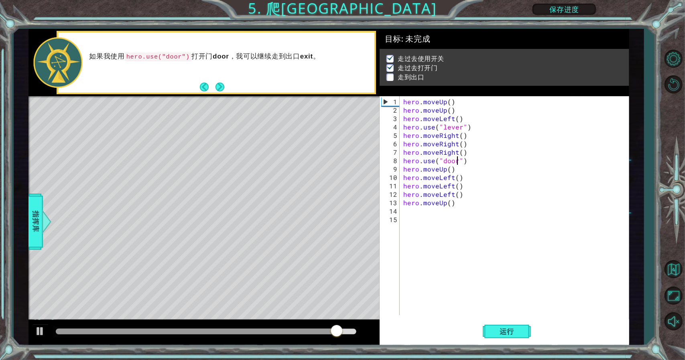
scroll to position [0, 0]
click at [270, 86] on div "如果我使用 hero.use("door") 打开门 door ，我可以继续走到出口 exit 。" at bounding box center [216, 62] width 317 height 60
click at [434, 182] on div "hero . moveUp ( ) hero . moveUp ( ) hero . moveLeft ( ) hero . use ( "lever" ) …" at bounding box center [516, 215] width 229 height 236
click at [448, 176] on div "hero . moveUp ( ) hero . moveUp ( ) hero . moveLeft ( ) hero . use ( "lever" ) …" at bounding box center [516, 215] width 229 height 236
click at [449, 169] on div "hero . moveUp ( ) hero . moveUp ( ) hero . moveLeft ( ) hero . use ( "lever" ) …" at bounding box center [516, 215] width 229 height 236
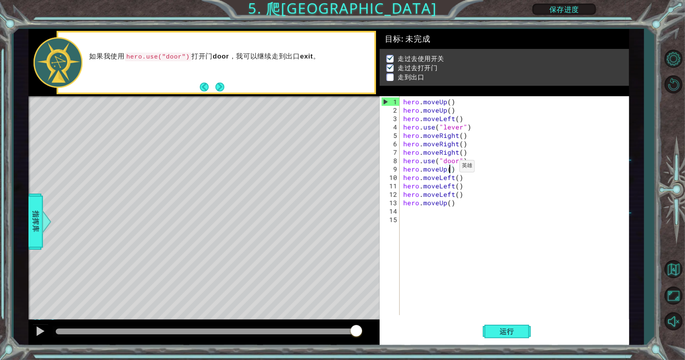
scroll to position [0, 2]
click at [404, 179] on div "hero . moveUp ( ) hero . moveUp ( ) hero . moveLeft ( ) hero . use ( "lever" ) …" at bounding box center [516, 215] width 229 height 236
type textarea "hero.moveLeft()"
click at [406, 179] on div "hero . moveUp ( ) hero . moveUp ( ) hero . moveLeft ( ) hero . use ( "lever" ) …" at bounding box center [516, 215] width 229 height 236
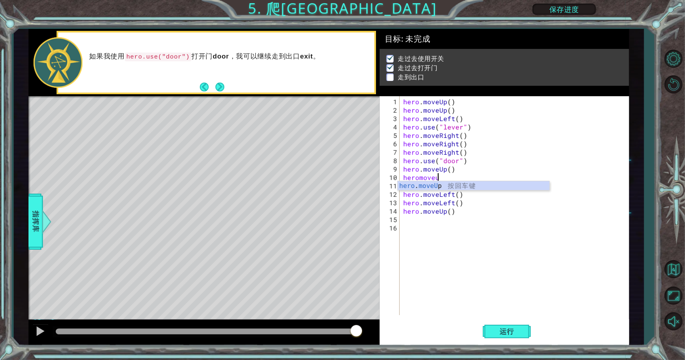
scroll to position [0, 2]
type textarea "heromoveup"
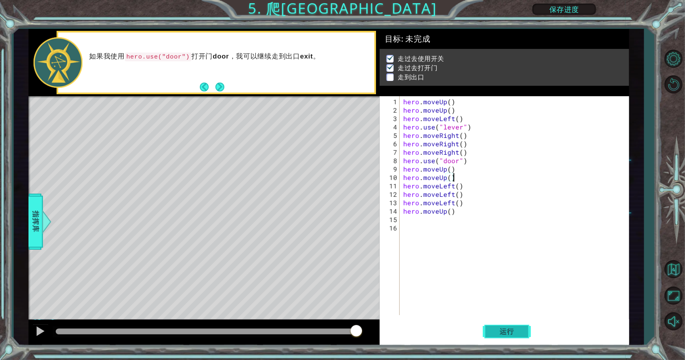
type textarea "hero.moveUp()"
click at [506, 327] on button "运行" at bounding box center [507, 331] width 48 height 25
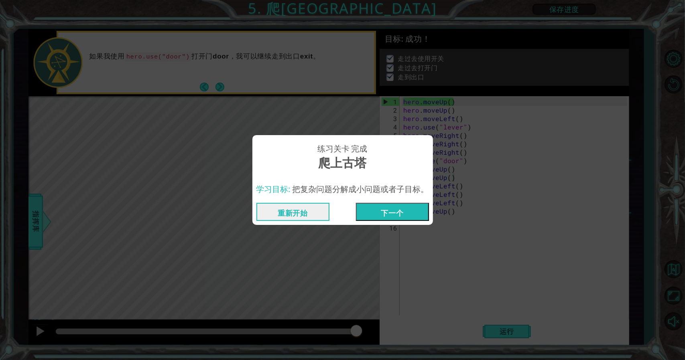
click at [401, 213] on button "下一个" at bounding box center [392, 212] width 73 height 18
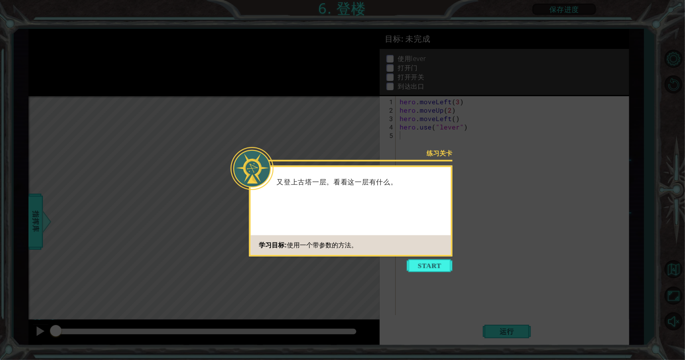
click at [415, 266] on button "Start" at bounding box center [430, 266] width 46 height 13
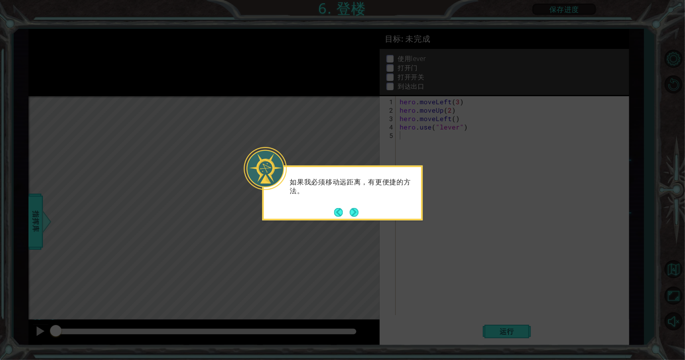
click at [358, 215] on button "Next" at bounding box center [353, 212] width 9 height 9
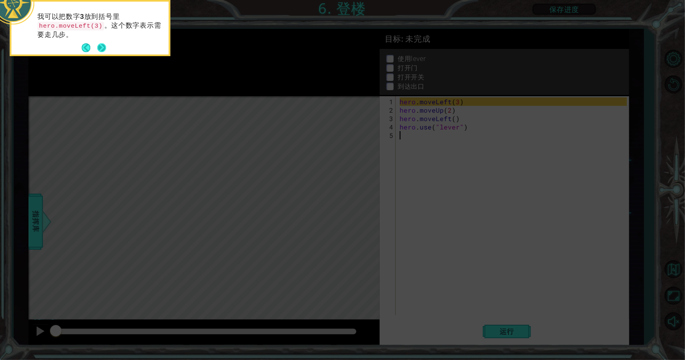
click at [100, 44] on button "Next" at bounding box center [101, 47] width 9 height 9
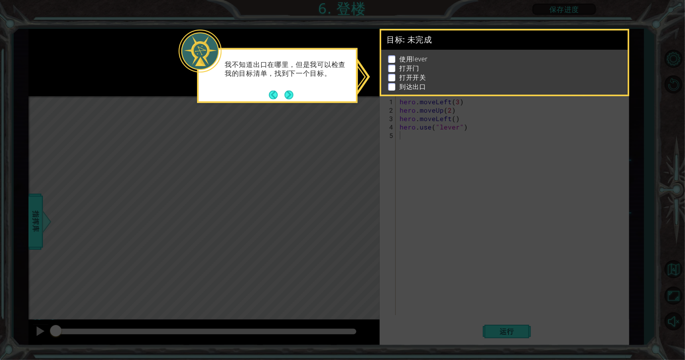
click at [292, 93] on button "Next" at bounding box center [288, 94] width 9 height 9
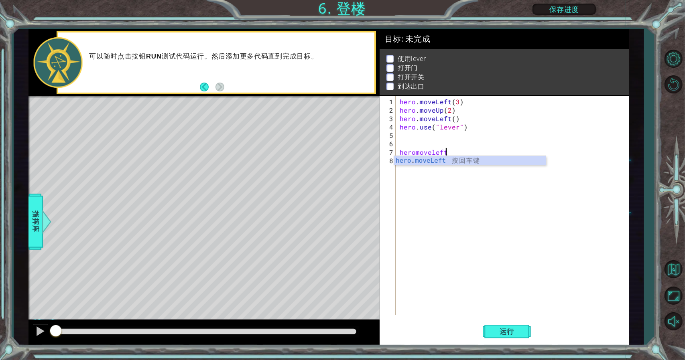
scroll to position [0, 2]
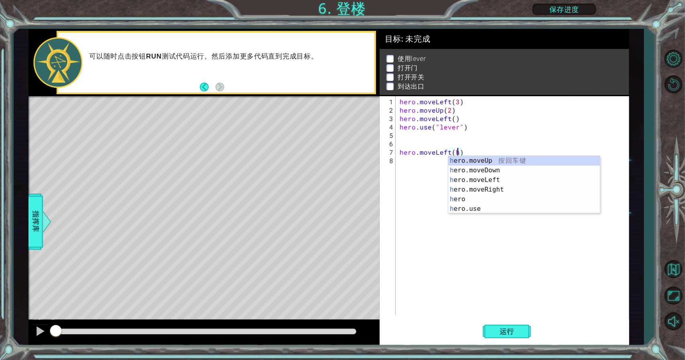
type textarea "hero.moveLeft()"
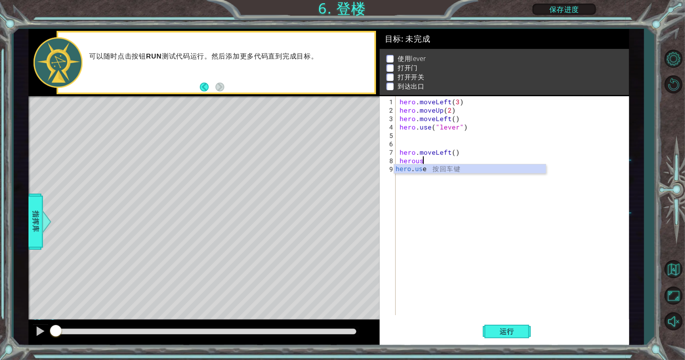
scroll to position [0, 1]
type textarea "hero.use("door")"
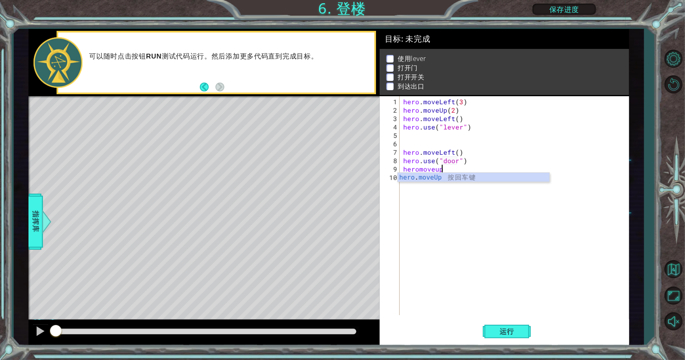
scroll to position [0, 2]
type textarea "hero.moveUp(2)"
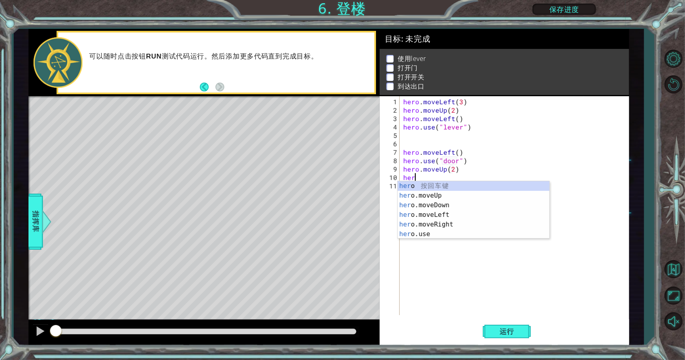
scroll to position [0, 0]
type textarea "hero"
click at [408, 144] on div "hero . moveLeft ( 3 ) hero . moveUp ( 2 ) hero . moveLeft ( ) hero . use ( "lev…" at bounding box center [516, 215] width 229 height 236
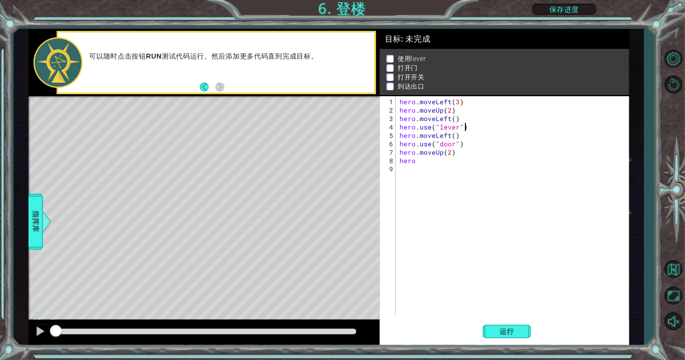
type textarea "hero.use("lever")"
click at [217, 172] on div "Level Map" at bounding box center [213, 214] width 371 height 236
drag, startPoint x: 211, startPoint y: 178, endPoint x: 193, endPoint y: 176, distance: 17.8
click at [193, 176] on div "Level Map" at bounding box center [213, 214] width 371 height 236
click at [420, 164] on div "hero . moveLeft ( 3 ) hero . moveUp ( 2 ) hero . moveLeft ( ) hero . use ( "lev…" at bounding box center [514, 215] width 233 height 236
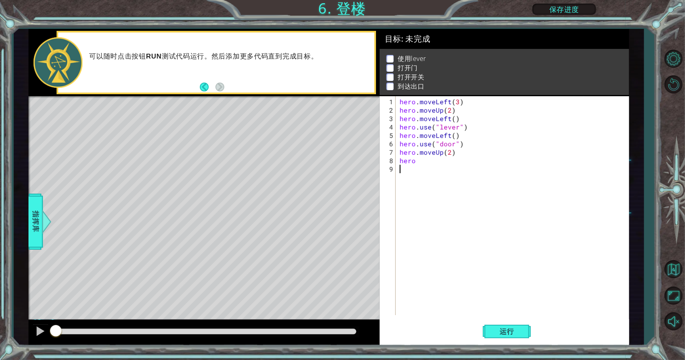
click at [416, 161] on div "hero . moveLeft ( 3 ) hero . moveUp ( 2 ) hero . moveLeft ( ) hero . use ( "lev…" at bounding box center [514, 215] width 233 height 236
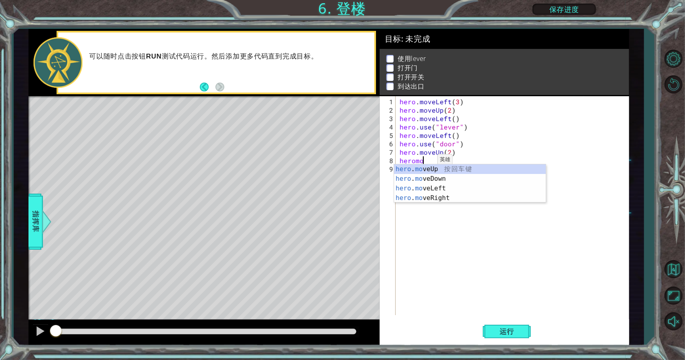
scroll to position [0, 2]
type textarea "heromovelfet"
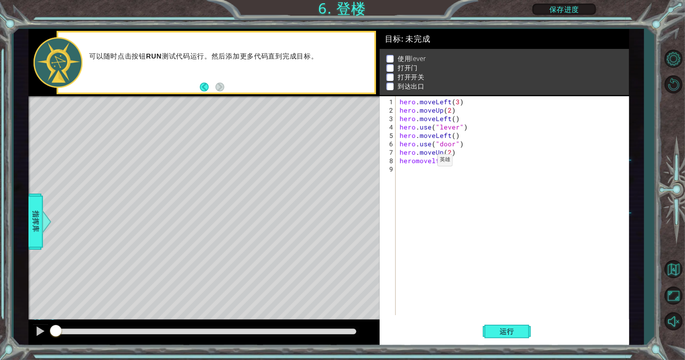
scroll to position [0, 0]
click at [437, 159] on div "hero . moveLeft ( 3 ) hero . moveUp ( 2 ) hero . moveLeft ( ) hero . use ( "lev…" at bounding box center [516, 215] width 229 height 236
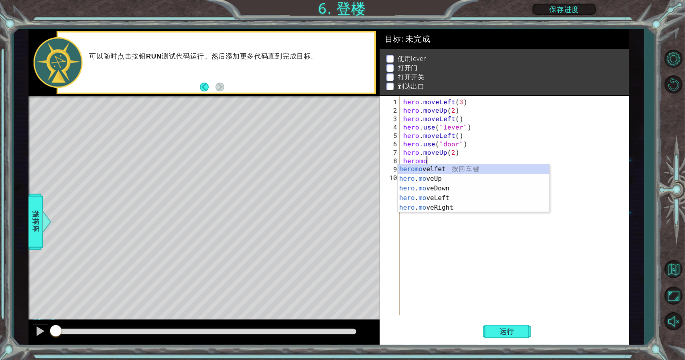
scroll to position [0, 1]
click at [441, 170] on div "herom [PERSON_NAME] 按 回 车 键 hero . m oveUp 按 回 车 键 hero . m oveDown 按 回 车 键 her…" at bounding box center [474, 197] width 152 height 67
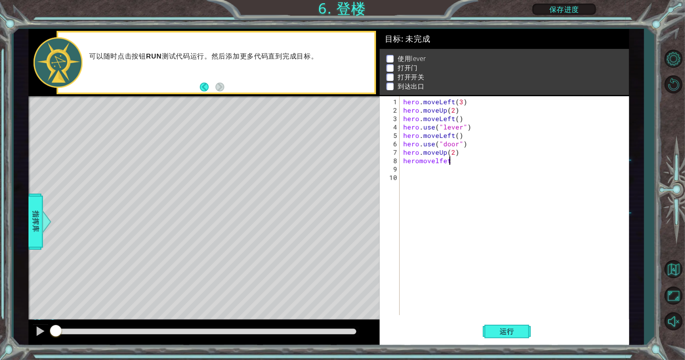
click at [418, 161] on div "hero . moveLeft ( 3 ) hero . moveUp ( 2 ) hero . moveLeft ( ) hero . use ( "lev…" at bounding box center [516, 215] width 229 height 236
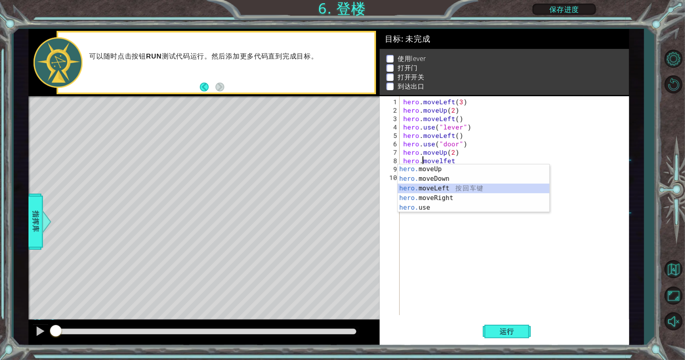
click at [436, 187] on div "hero. moveUp 按 回 车 键 hero. moveDown 按 回 车 键 hero. moveLeft 按 回 车 键 hero. moveRi…" at bounding box center [474, 197] width 152 height 67
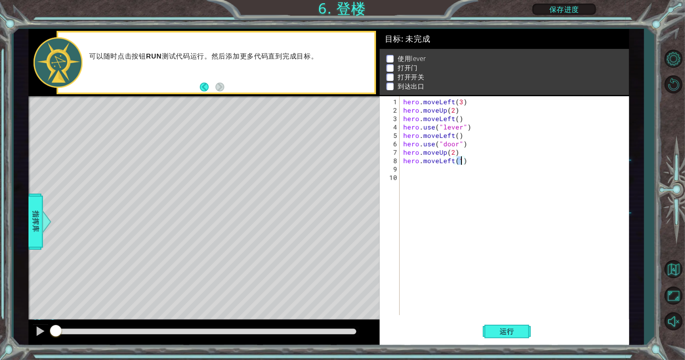
type textarea "hero.moveLeft(2)"
click at [452, 165] on div "hero . moveLeft ( 3 ) hero . moveUp ( 2 ) hero . moveLeft ( ) hero . use ( "lev…" at bounding box center [516, 215] width 229 height 236
click at [453, 163] on div "hero . moveLeft ( 3 ) hero . moveUp ( 2 ) hero . moveLeft ( ) hero . use ( "lev…" at bounding box center [516, 215] width 229 height 236
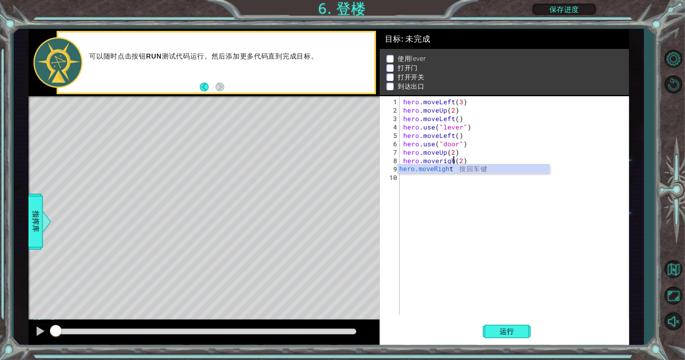
scroll to position [0, 3]
type textarea "hero.moveRight(2)"
click at [424, 171] on div "hero . moveLeft ( 3 ) hero . moveUp ( 2 ) hero . moveLeft ( ) hero . use ( "lev…" at bounding box center [516, 215] width 229 height 236
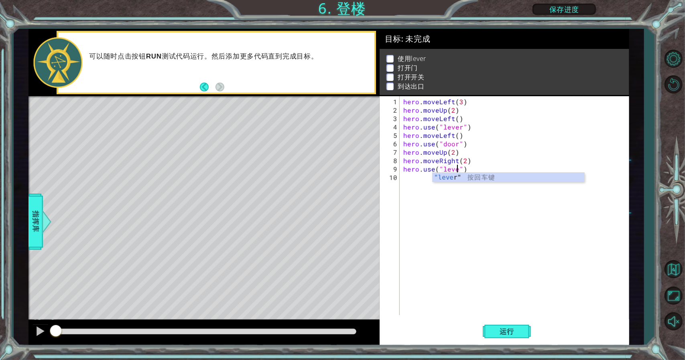
scroll to position [0, 3]
type textarea "hero.use("lever")"
click at [502, 326] on button "运行" at bounding box center [507, 331] width 48 height 25
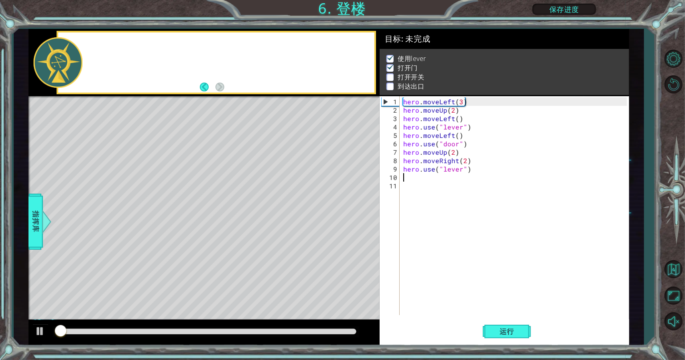
scroll to position [4, 0]
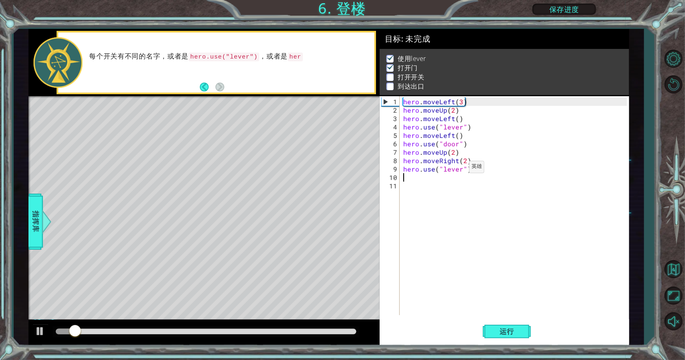
click at [459, 169] on div "hero . moveLeft ( 3 ) hero . moveUp ( 2 ) hero . moveLeft ( ) hero . use ( "lev…" at bounding box center [516, 215] width 229 height 236
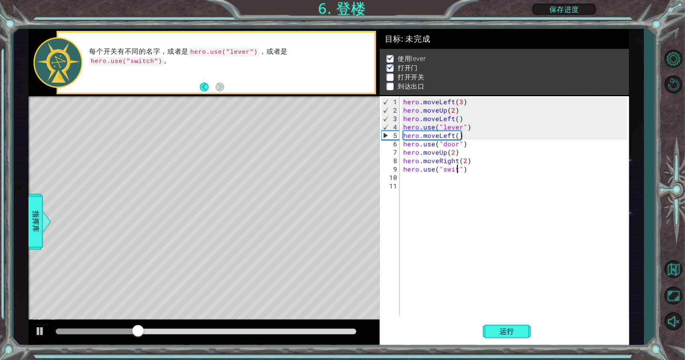
type textarea "hero.use("switch")"
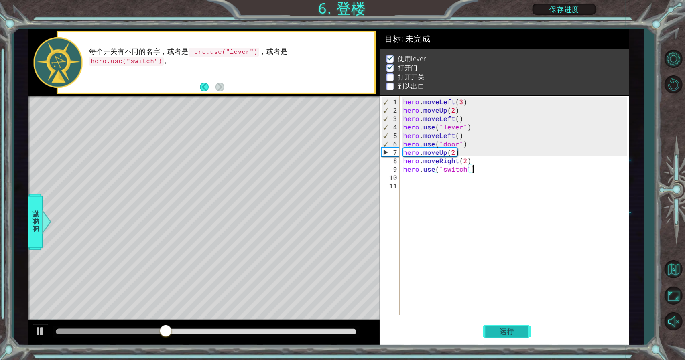
type textarea "hero.use("switch")"
click at [496, 330] on span "运行" at bounding box center [507, 332] width 30 height 8
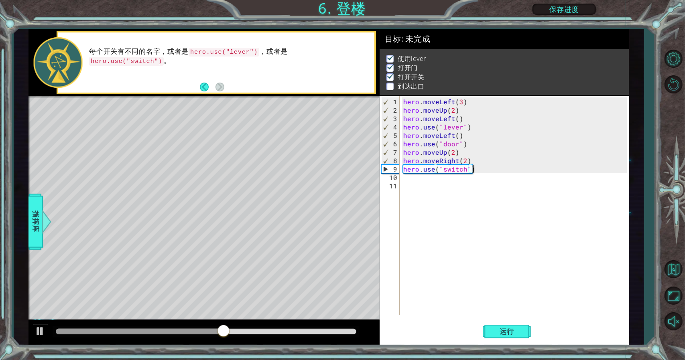
click at [410, 181] on div "hero . moveLeft ( 3 ) hero . moveUp ( 2 ) hero . moveLeft ( ) hero . use ( "lev…" at bounding box center [516, 215] width 229 height 236
click at [408, 181] on div "hero . moveLeft ( 3 ) hero . moveUp ( 2 ) hero . moveLeft ( ) hero . use ( "lev…" at bounding box center [516, 215] width 229 height 236
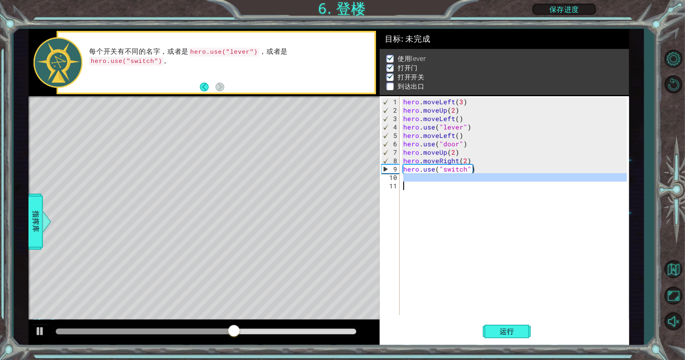
click at [408, 180] on div "hero . moveLeft ( 3 ) hero . moveUp ( 2 ) hero . moveLeft ( ) hero . use ( "lev…" at bounding box center [514, 205] width 225 height 219
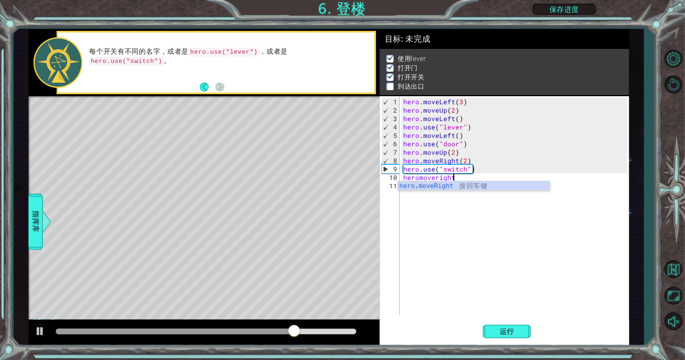
scroll to position [0, 2]
type textarea "hero.moveRight(1)"
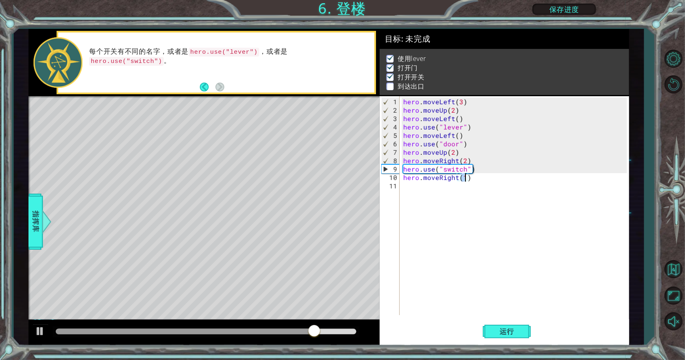
click at [415, 188] on div "hero . moveLeft ( 3 ) hero . moveUp ( 2 ) hero . moveLeft ( ) hero . use ( "lev…" at bounding box center [516, 215] width 229 height 236
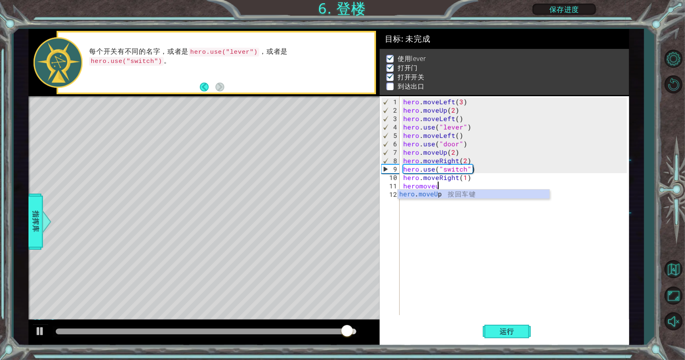
scroll to position [0, 2]
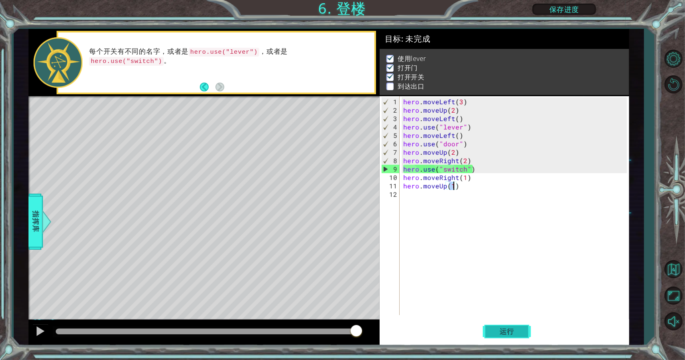
click at [515, 326] on button "运行" at bounding box center [507, 331] width 48 height 25
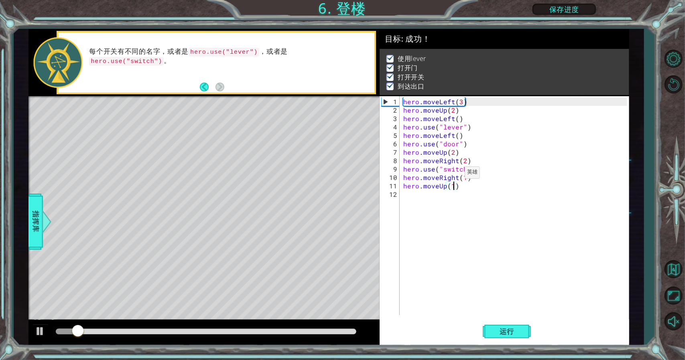
click at [454, 173] on div "hero . moveLeft ( 3 ) hero . moveUp ( 2 ) hero . moveLeft ( ) hero . use ( "lev…" at bounding box center [516, 215] width 229 height 236
type textarea "hero.moveRight(1)"
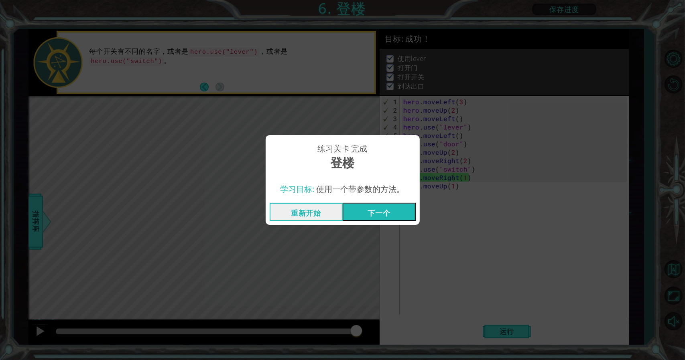
click at [388, 212] on button "下一个" at bounding box center [379, 212] width 73 height 18
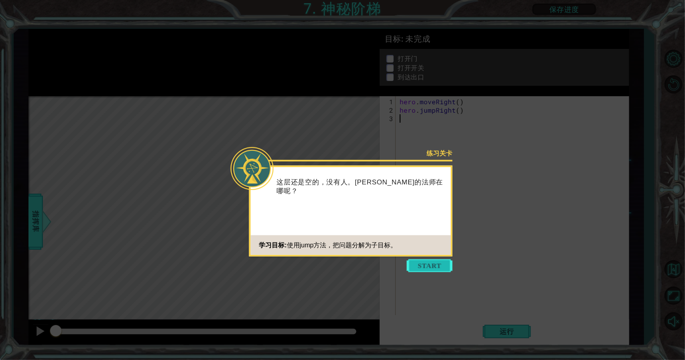
click at [428, 265] on button "Start" at bounding box center [430, 266] width 46 height 13
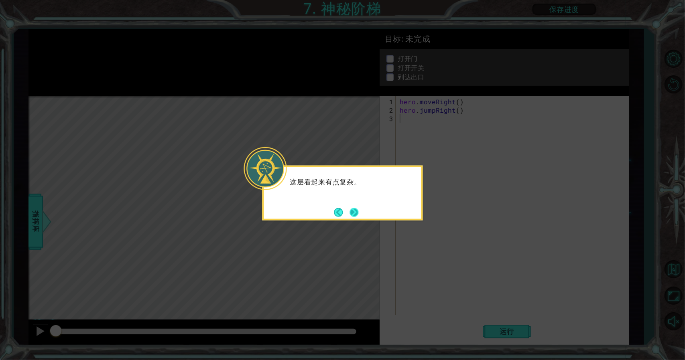
click at [358, 215] on button "Next" at bounding box center [353, 212] width 9 height 9
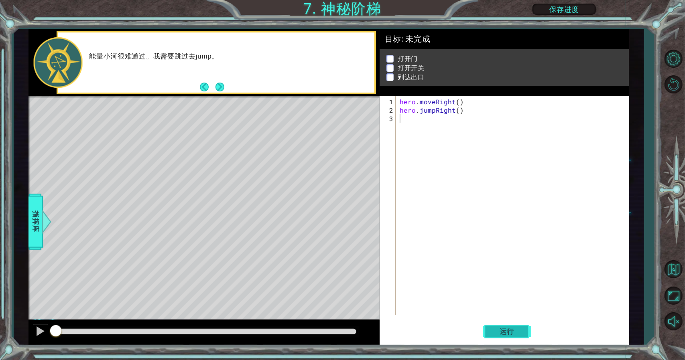
click at [493, 329] on span "运行" at bounding box center [507, 332] width 30 height 8
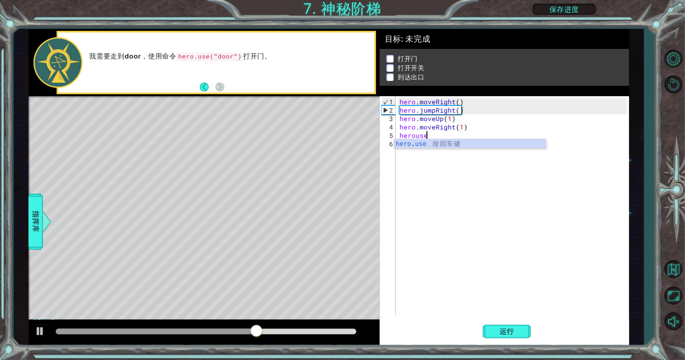
scroll to position [0, 1]
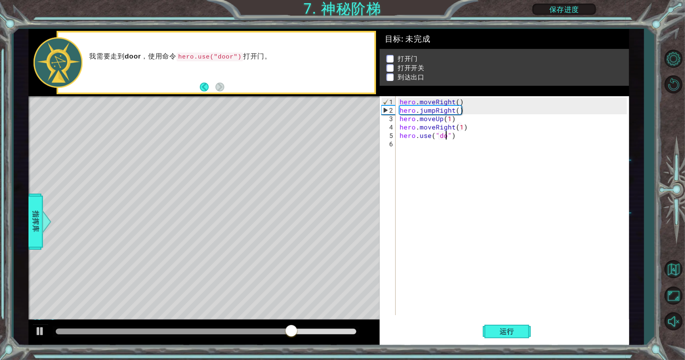
type textarea "hero.use("door")"
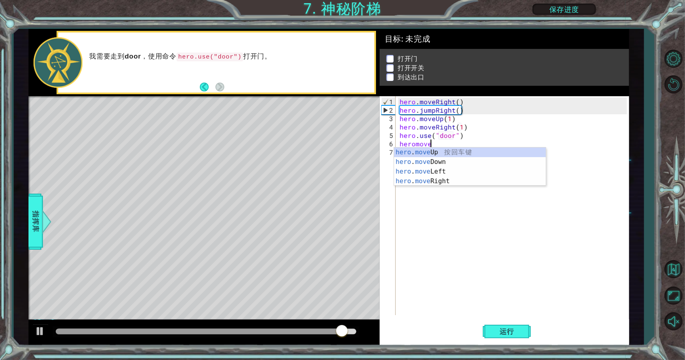
scroll to position [0, 2]
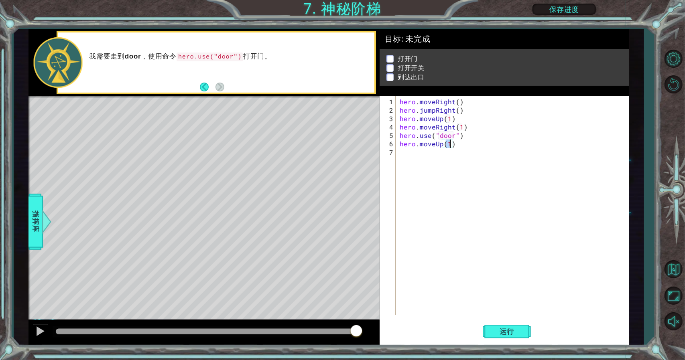
type textarea "hero.moveUp(2)"
type textarea "hero.use("lever")"
click at [512, 336] on button "运行" at bounding box center [507, 331] width 48 height 25
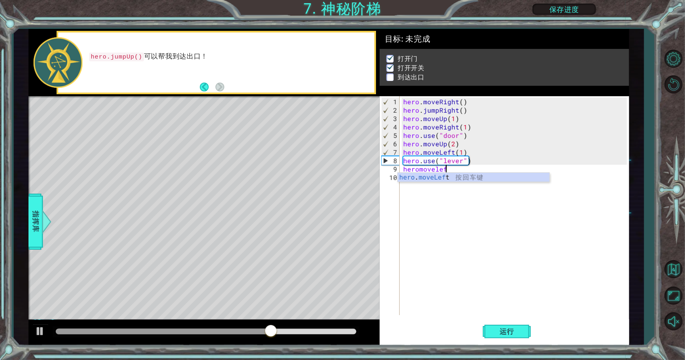
scroll to position [0, 2]
type textarea "hero.moveLeft(2)"
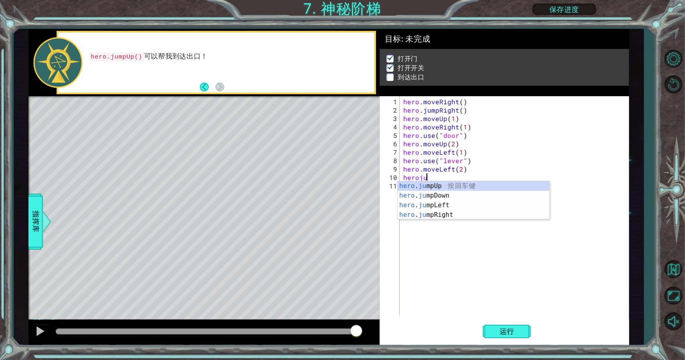
scroll to position [0, 1]
type textarea "herojumpup"
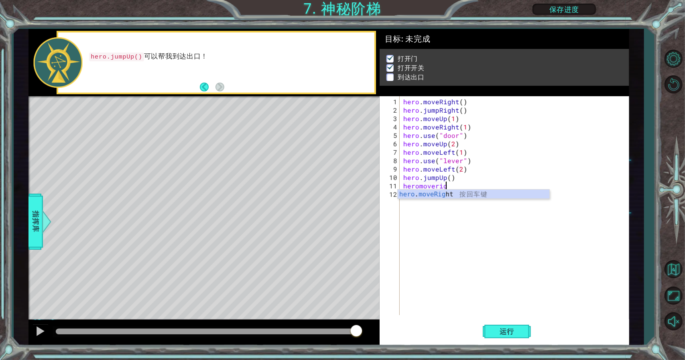
scroll to position [0, 2]
type textarea "hero.moveRight(2)"
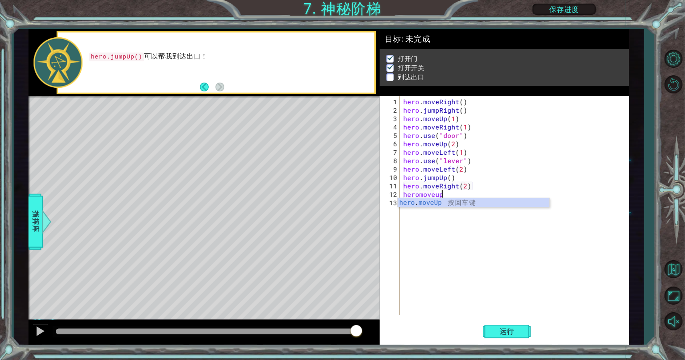
scroll to position [0, 2]
type textarea "hero.moveUp(1)"
click at [511, 332] on span "运行" at bounding box center [507, 332] width 30 height 8
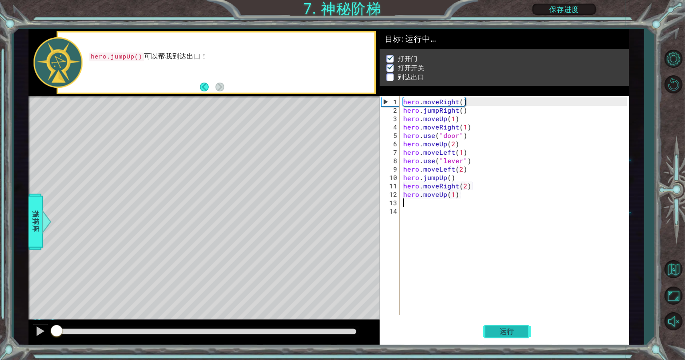
scroll to position [0, 0]
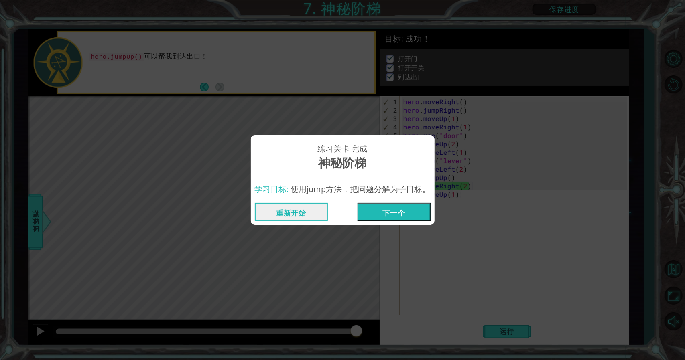
click at [403, 210] on button "下一个" at bounding box center [393, 212] width 73 height 18
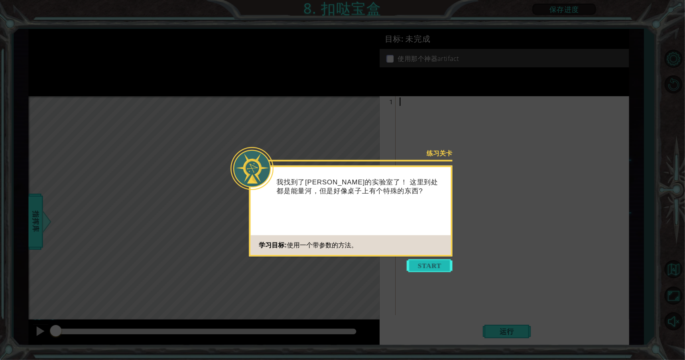
click at [443, 262] on button "Start" at bounding box center [430, 266] width 46 height 13
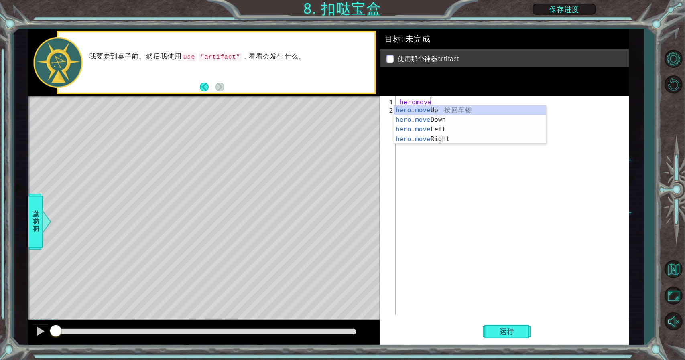
scroll to position [0, 2]
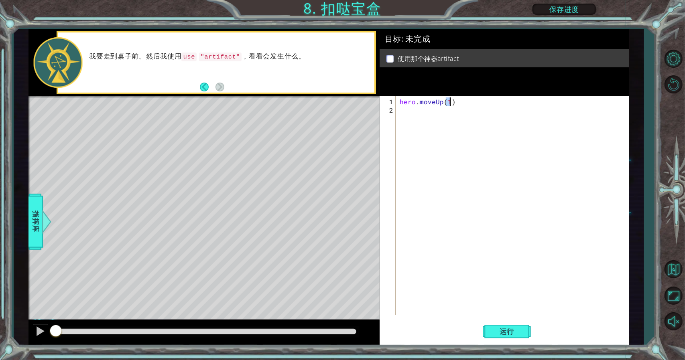
type textarea "hero.moveUp(2)"
type textarea "hero.moveLeft(1)"
type textarea "hero.moveDown(2)"
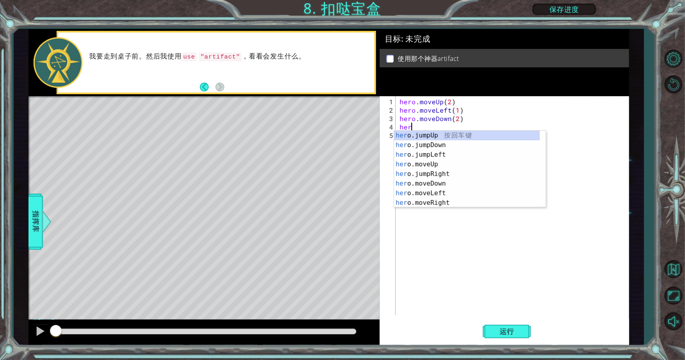
scroll to position [0, 0]
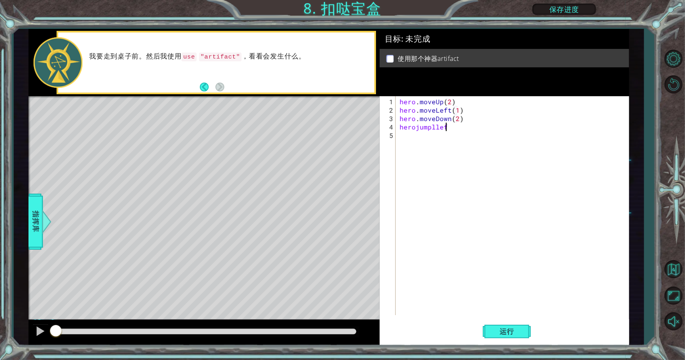
type textarea "herojumplleft"
type textarea "hero.moveUp(2)"
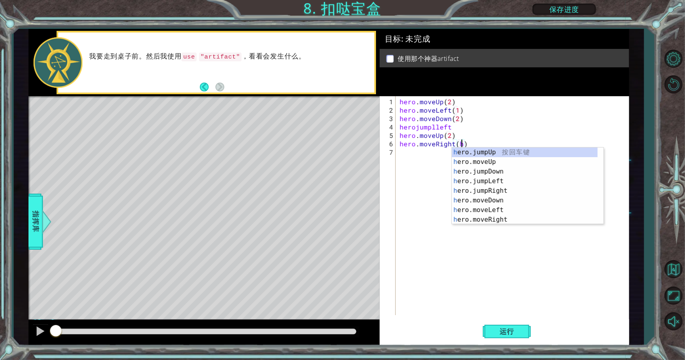
scroll to position [0, 3]
type textarea "hero.moveRight()"
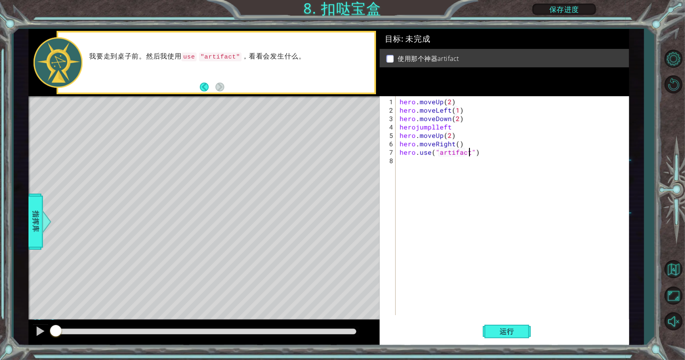
scroll to position [0, 4]
click at [517, 335] on span "运行" at bounding box center [507, 332] width 30 height 8
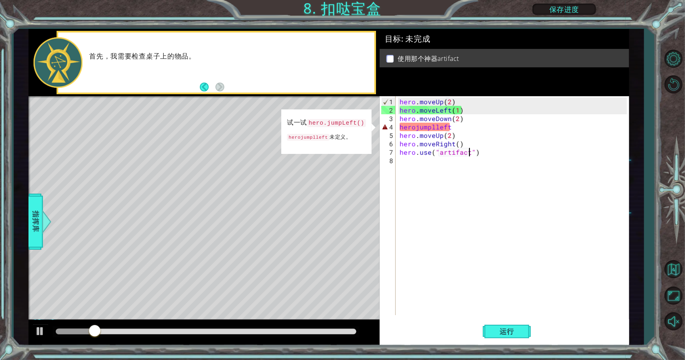
click at [425, 127] on div "hero . moveUp ( 2 ) hero . moveLeft ( 1 ) hero . moveDown ( 2 ) herojumplleft h…" at bounding box center [514, 215] width 233 height 236
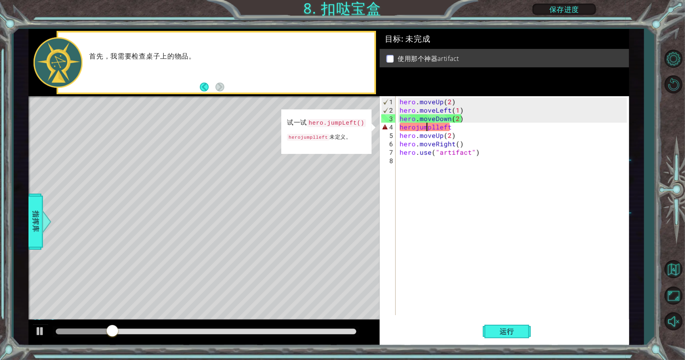
click at [434, 129] on div "hero . moveUp ( 2 ) hero . moveLeft ( 1 ) hero . moveDown ( 2 ) herojumplleft h…" at bounding box center [514, 215] width 233 height 236
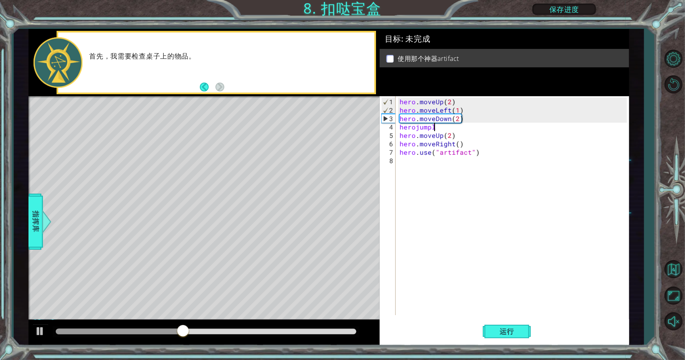
type textarea "herojumplef"
type textarea "hero.jumpLeft()"
click at [515, 329] on span "运行" at bounding box center [507, 332] width 30 height 8
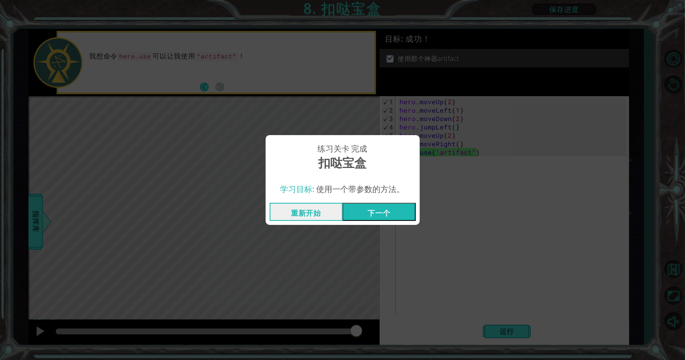
click at [394, 211] on button "下一个" at bounding box center [379, 212] width 73 height 18
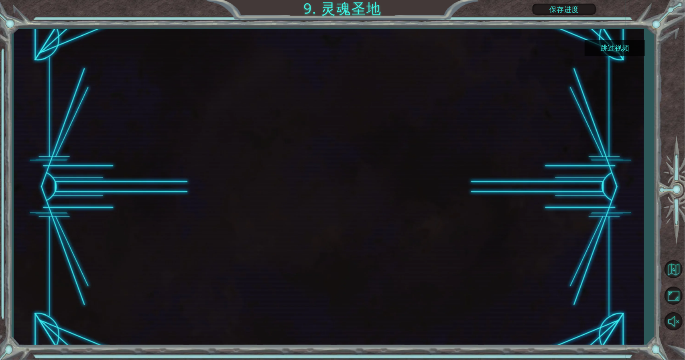
click at [607, 49] on button "跳过视频" at bounding box center [615, 48] width 60 height 16
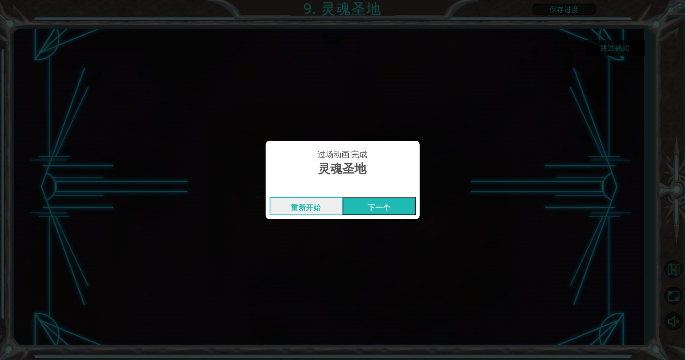
click at [391, 206] on button "下一个" at bounding box center [379, 206] width 73 height 18
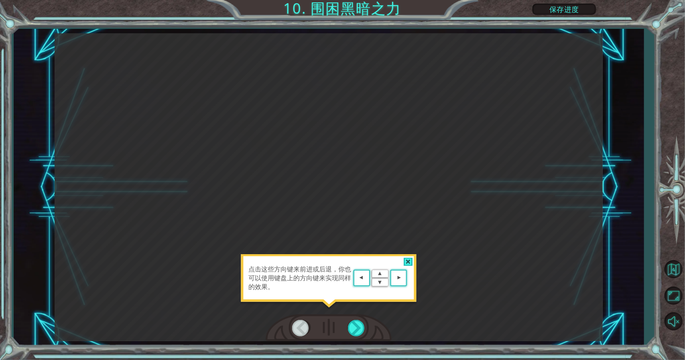
click at [381, 270] on img at bounding box center [379, 278] width 57 height 21
click at [378, 273] on img at bounding box center [379, 278] width 57 height 21
click at [409, 278] on area at bounding box center [409, 278] width 0 height 0
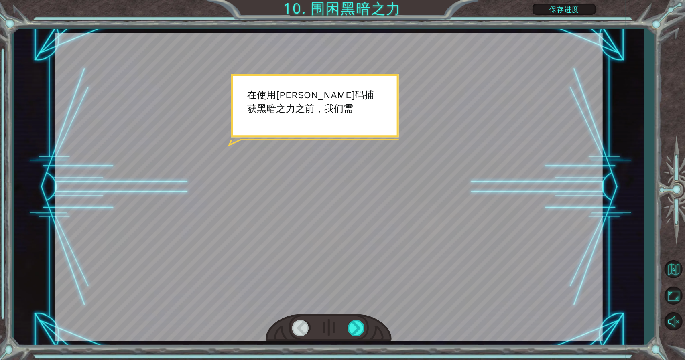
click at [376, 281] on div at bounding box center [329, 187] width 548 height 308
click at [442, 284] on div at bounding box center [329, 187] width 548 height 308
drag, startPoint x: 323, startPoint y: 239, endPoint x: 392, endPoint y: 162, distance: 103.1
click at [392, 162] on div at bounding box center [329, 187] width 548 height 308
click at [359, 324] on div at bounding box center [357, 328] width 18 height 16
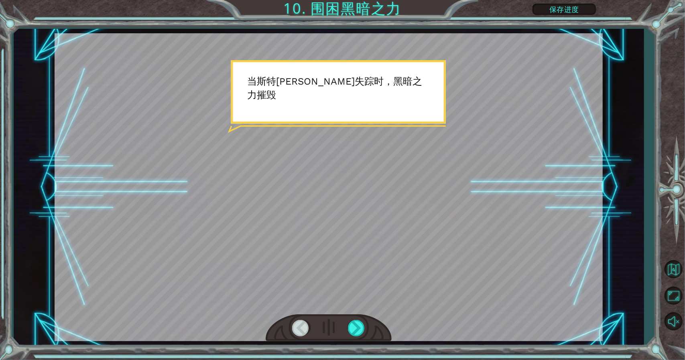
click at [411, 179] on div at bounding box center [329, 187] width 548 height 308
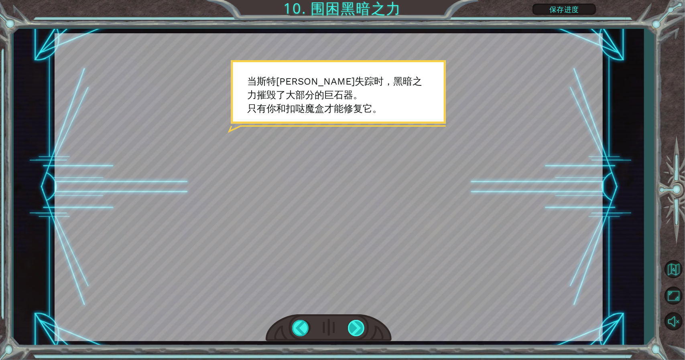
click at [358, 328] on div at bounding box center [357, 328] width 18 height 16
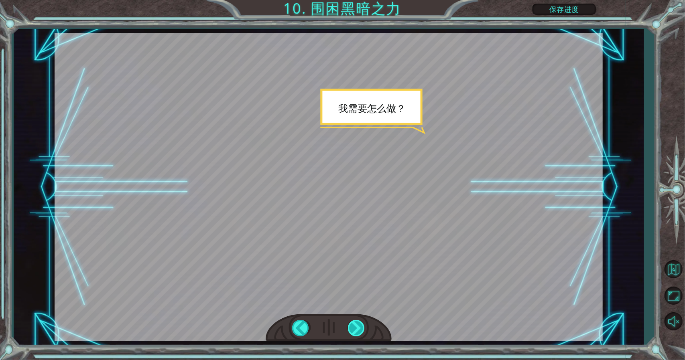
click at [358, 328] on div at bounding box center [357, 328] width 18 height 16
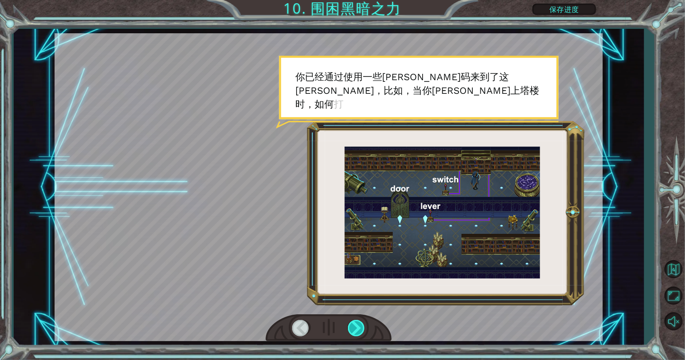
click at [358, 328] on div at bounding box center [357, 328] width 18 height 16
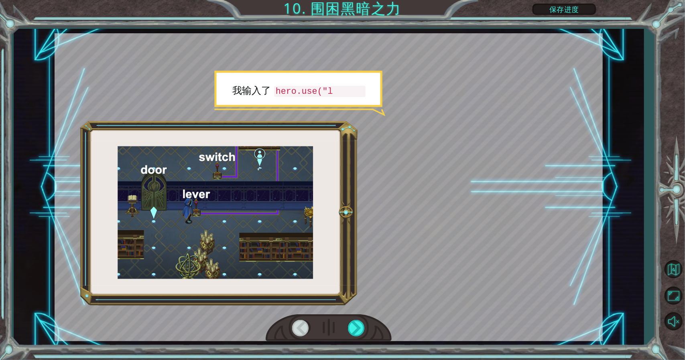
click at [416, 276] on div at bounding box center [329, 187] width 548 height 308
click at [367, 325] on div at bounding box center [329, 329] width 126 height 28
click at [362, 325] on div at bounding box center [357, 328] width 18 height 16
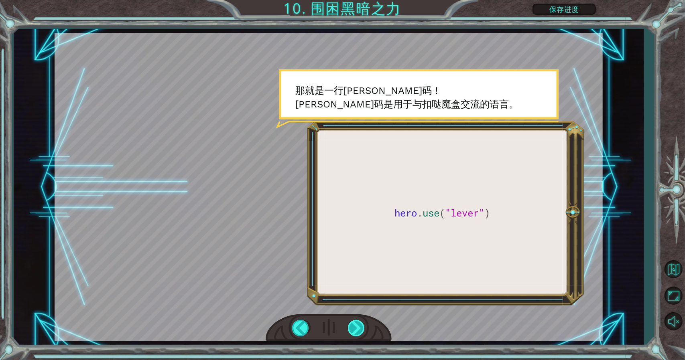
click at [362, 325] on div at bounding box center [357, 328] width 18 height 16
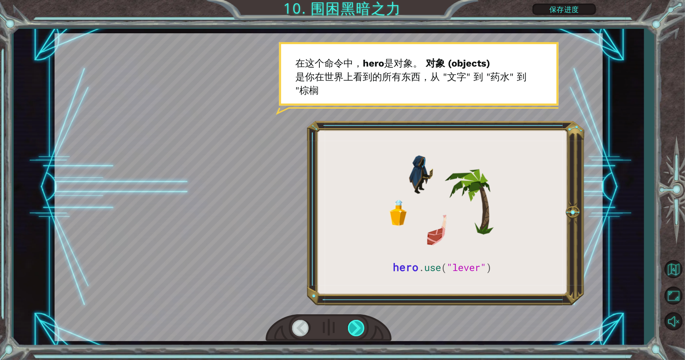
click at [362, 325] on div at bounding box center [357, 328] width 18 height 16
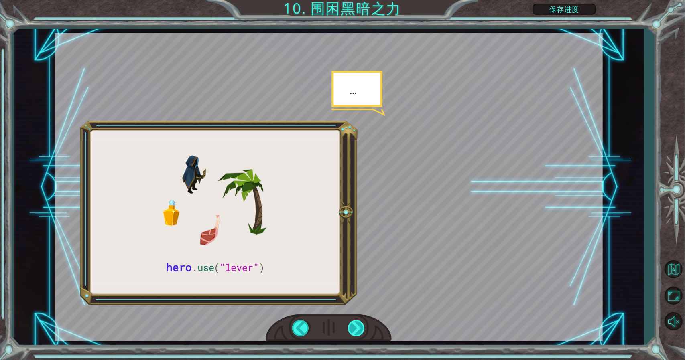
click at [362, 325] on div at bounding box center [357, 328] width 18 height 16
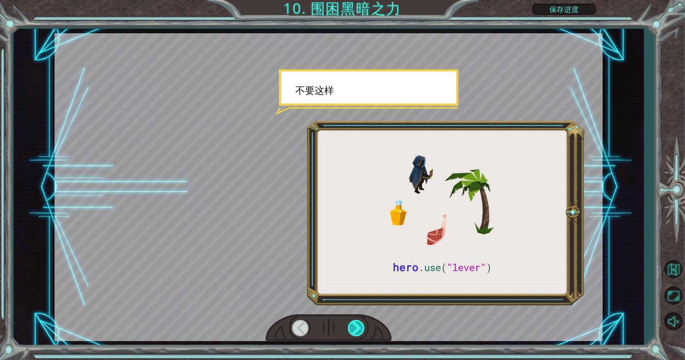
click at [362, 325] on div at bounding box center [357, 328] width 18 height 16
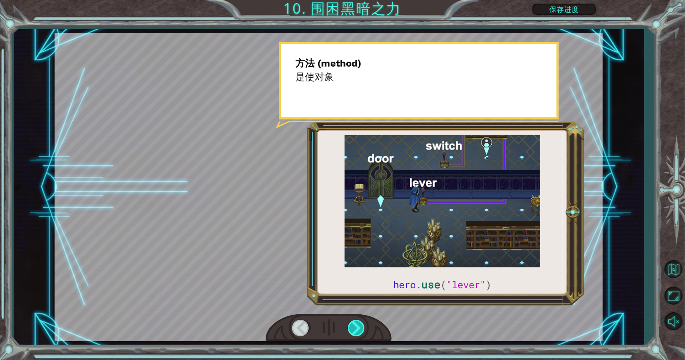
click at [362, 325] on div at bounding box center [357, 328] width 18 height 16
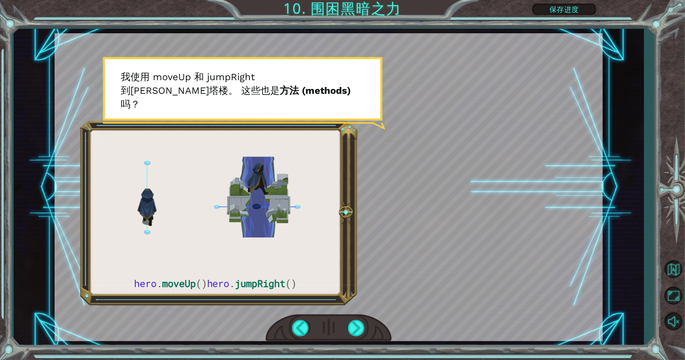
click at [290, 330] on div at bounding box center [329, 329] width 126 height 28
click at [302, 327] on div at bounding box center [301, 328] width 18 height 16
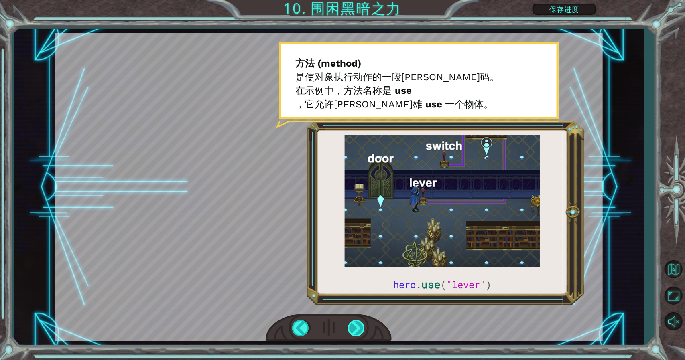
click at [359, 332] on div at bounding box center [357, 328] width 18 height 16
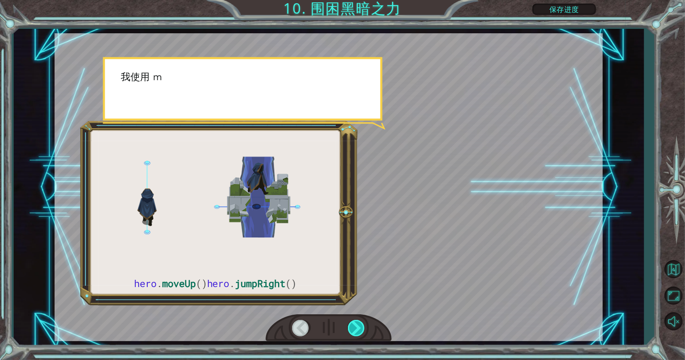
click at [358, 332] on div at bounding box center [357, 328] width 18 height 16
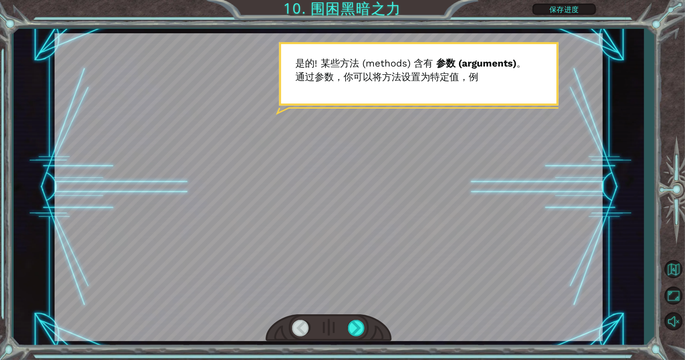
click at [366, 326] on div at bounding box center [329, 329] width 126 height 28
click at [362, 329] on div at bounding box center [357, 328] width 18 height 16
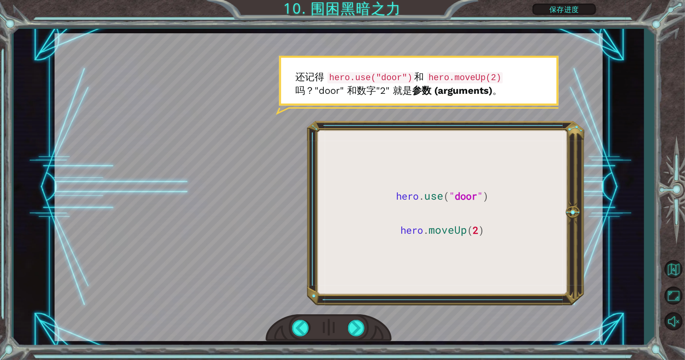
drag, startPoint x: 361, startPoint y: 329, endPoint x: 332, endPoint y: 305, distance: 37.3
click at [332, 305] on div at bounding box center [329, 187] width 548 height 308
click at [344, 318] on div at bounding box center [329, 329] width 126 height 28
click at [348, 325] on div at bounding box center [357, 328] width 18 height 16
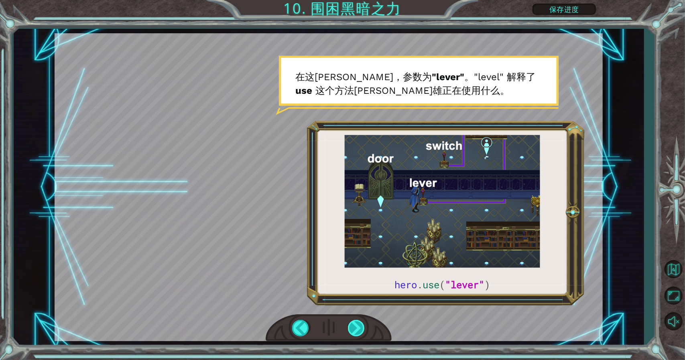
click at [352, 327] on div at bounding box center [357, 328] width 18 height 16
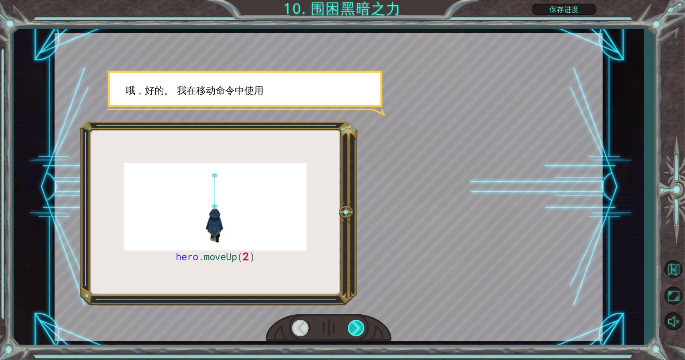
click at [352, 327] on div at bounding box center [357, 328] width 18 height 16
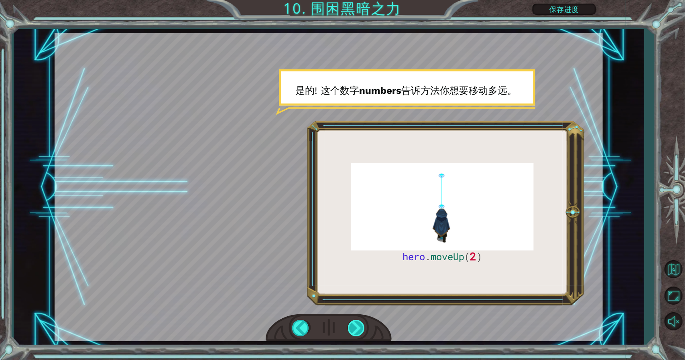
click at [353, 327] on div at bounding box center [357, 328] width 18 height 16
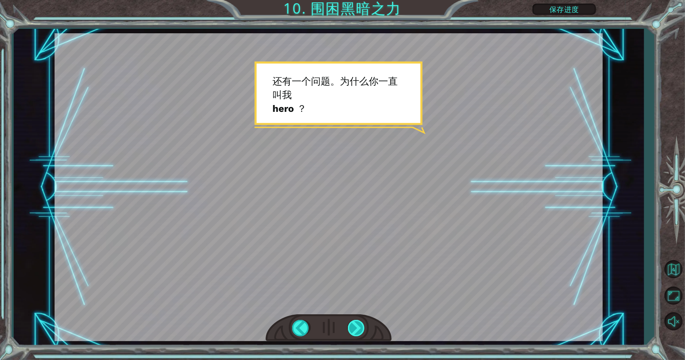
click at [353, 327] on div at bounding box center [357, 328] width 18 height 16
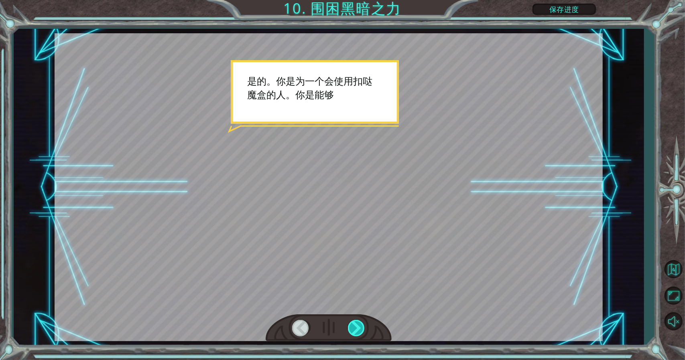
click at [353, 327] on div at bounding box center [357, 328] width 18 height 16
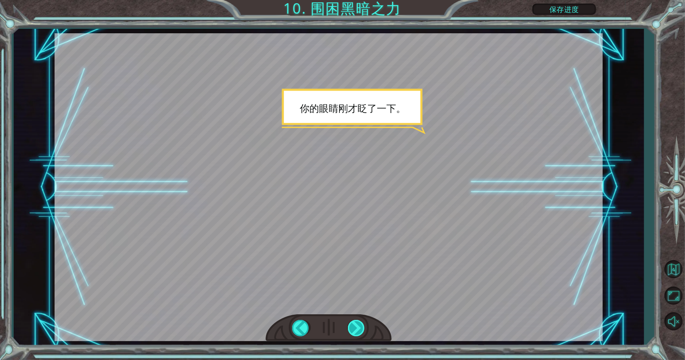
click at [348, 324] on div at bounding box center [357, 328] width 18 height 16
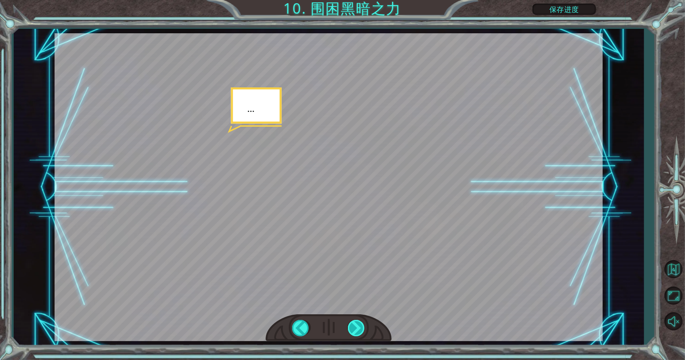
click at [349, 325] on div at bounding box center [357, 328] width 18 height 16
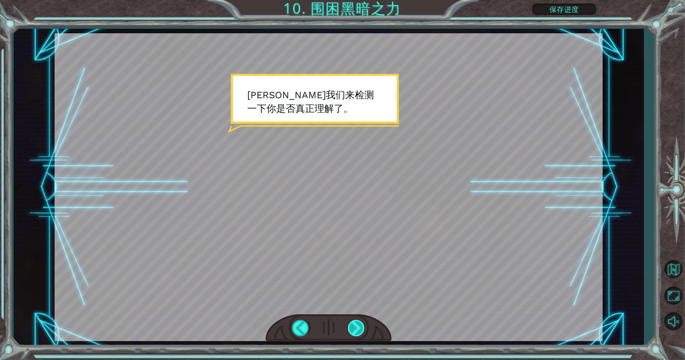
click at [349, 325] on div at bounding box center [357, 328] width 18 height 16
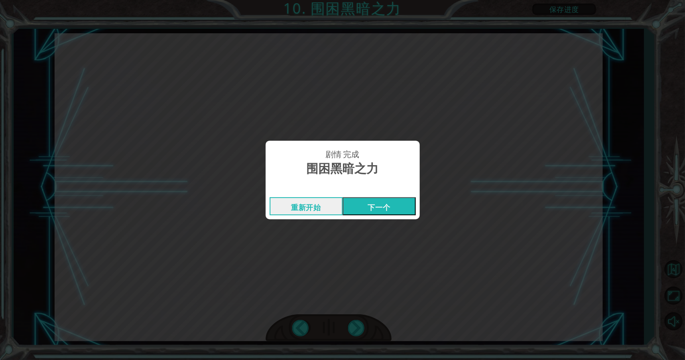
click at [388, 194] on div "重新开始 下一个" at bounding box center [343, 206] width 154 height 26
click at [387, 203] on button "下一个" at bounding box center [379, 206] width 73 height 18
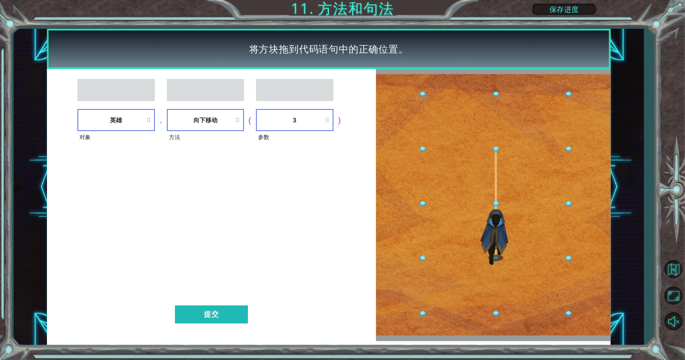
click at [220, 303] on div "对象 英雄 . 方法 向下移动 ( 参数 3 ) 提交" at bounding box center [211, 205] width 329 height 272
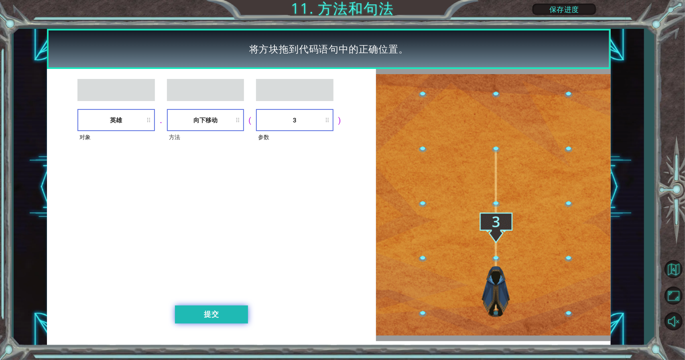
click at [226, 316] on button "提交" at bounding box center [211, 315] width 73 height 18
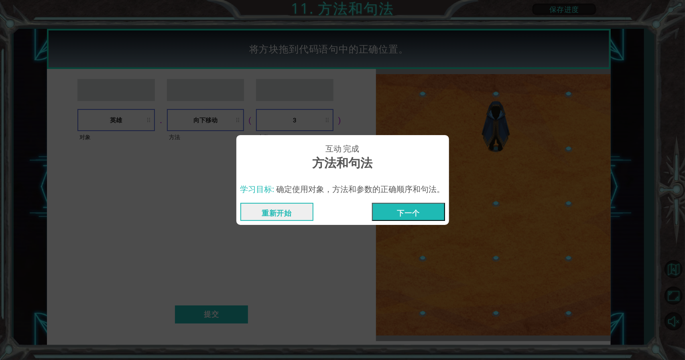
click at [391, 209] on button "下一个" at bounding box center [408, 212] width 73 height 18
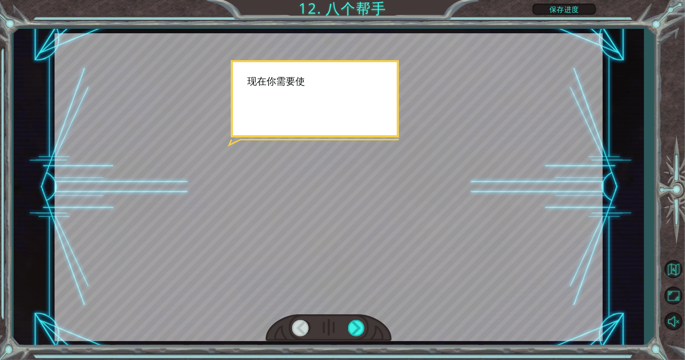
click at [357, 212] on div at bounding box center [329, 187] width 548 height 308
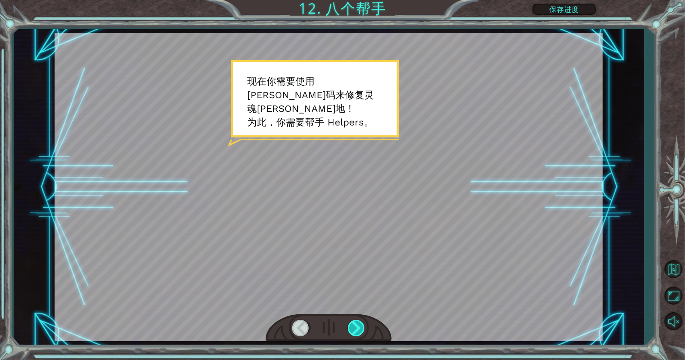
click at [356, 328] on div at bounding box center [357, 328] width 18 height 16
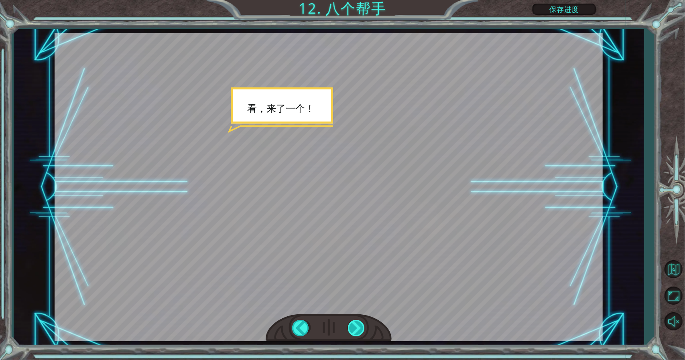
click at [356, 327] on div at bounding box center [357, 328] width 18 height 16
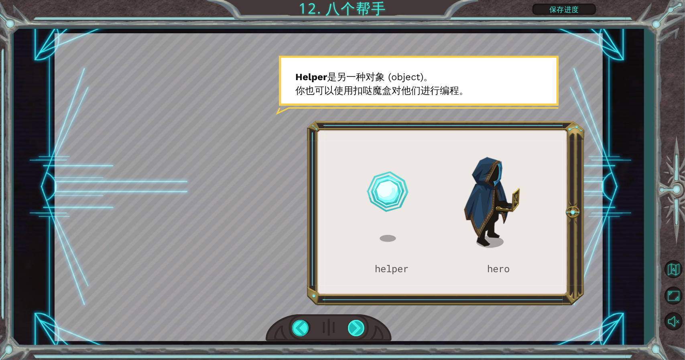
drag, startPoint x: 356, startPoint y: 327, endPoint x: 356, endPoint y: 335, distance: 8.0
click at [356, 329] on div at bounding box center [357, 328] width 18 height 16
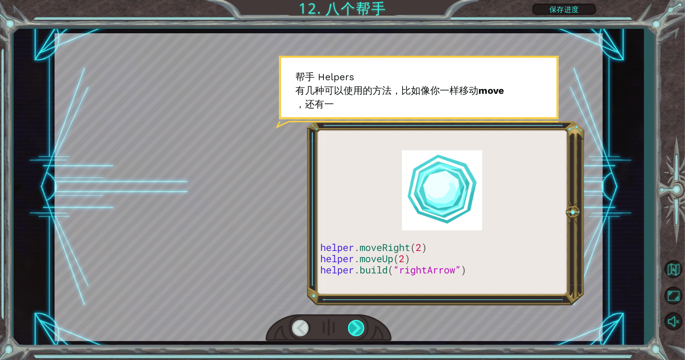
click at [356, 335] on div at bounding box center [357, 328] width 18 height 16
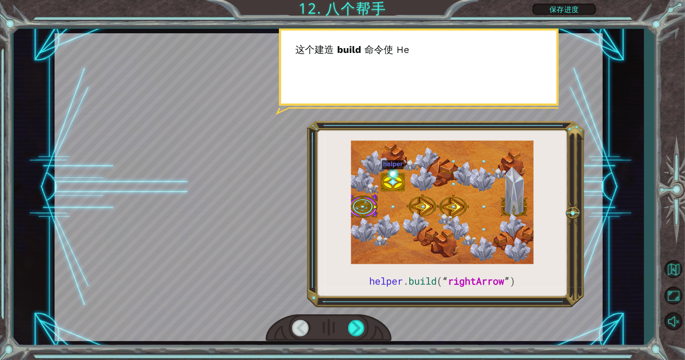
click at [306, 331] on div at bounding box center [301, 328] width 18 height 16
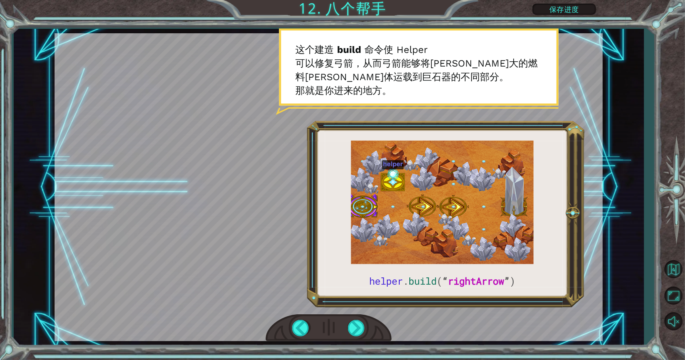
drag, startPoint x: 505, startPoint y: 282, endPoint x: 482, endPoint y: 287, distance: 23.8
click at [482, 287] on div at bounding box center [329, 187] width 548 height 308
click at [482, 284] on div at bounding box center [329, 187] width 548 height 308
click at [483, 282] on div at bounding box center [329, 187] width 548 height 308
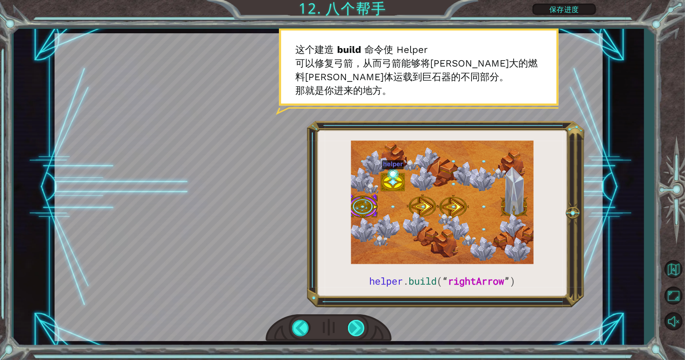
click at [362, 321] on div at bounding box center [357, 328] width 18 height 16
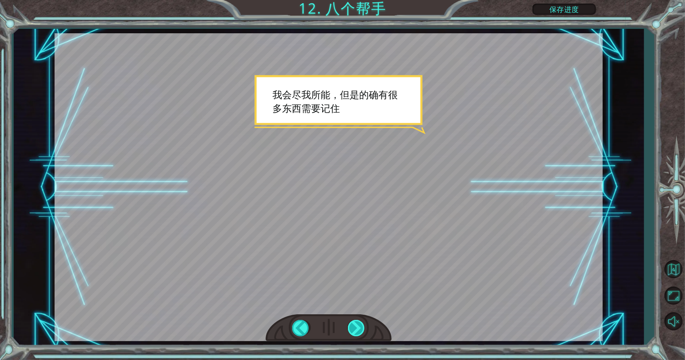
click at [361, 322] on div at bounding box center [357, 328] width 18 height 16
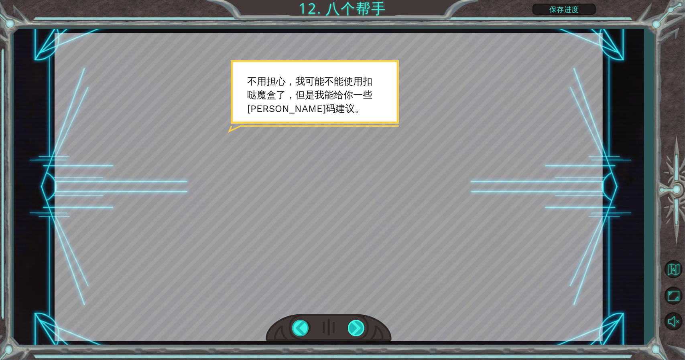
click at [360, 322] on div at bounding box center [357, 328] width 18 height 16
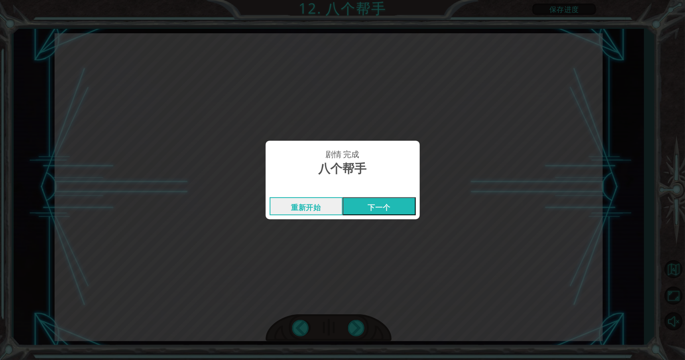
click at [400, 210] on button "下一个" at bounding box center [379, 206] width 73 height 18
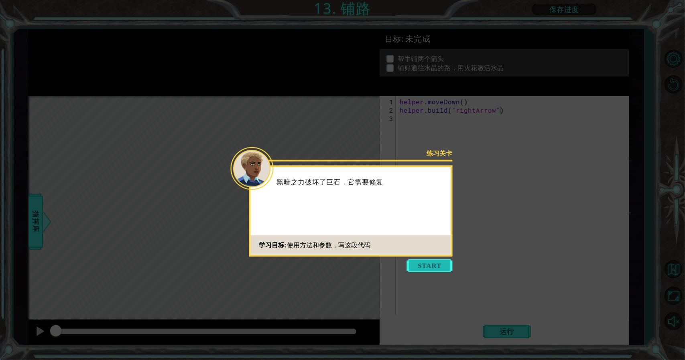
click at [418, 262] on button "Start" at bounding box center [430, 266] width 46 height 13
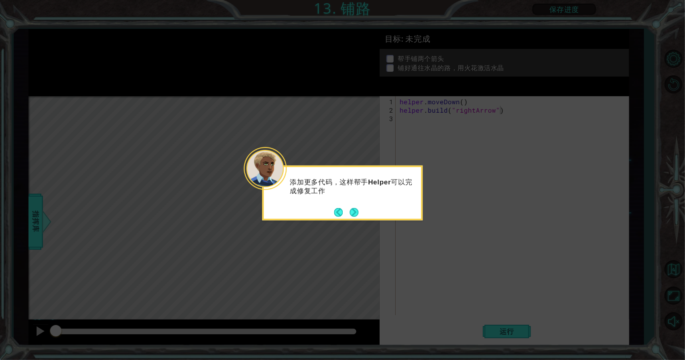
drag, startPoint x: 418, startPoint y: 262, endPoint x: 398, endPoint y: 262, distance: 20.1
click at [398, 262] on icon at bounding box center [342, 180] width 685 height 360
drag, startPoint x: 370, startPoint y: 221, endPoint x: 369, endPoint y: 217, distance: 4.1
click at [369, 220] on body "1 ההההההההההההההההההההההההההההההההההההההההההההההההההההההההההההההההההההההההההההה…" at bounding box center [342, 180] width 685 height 360
click at [365, 212] on div "添加更多代码，这样帮手 Helper 可以完成修复工作" at bounding box center [342, 193] width 160 height 55
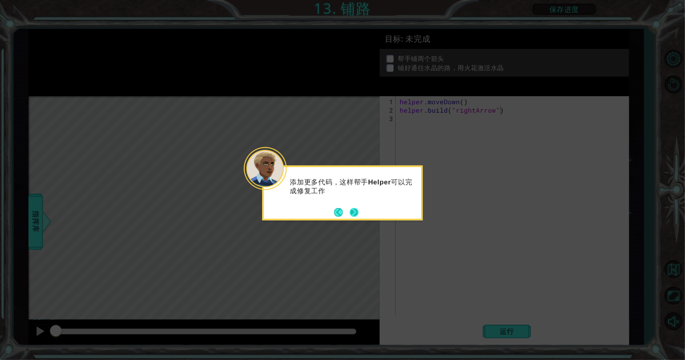
click at [353, 214] on button "Next" at bounding box center [353, 212] width 9 height 9
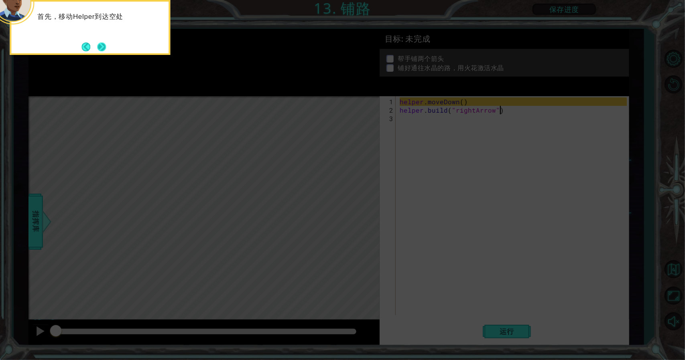
click at [105, 44] on button "Next" at bounding box center [101, 47] width 9 height 9
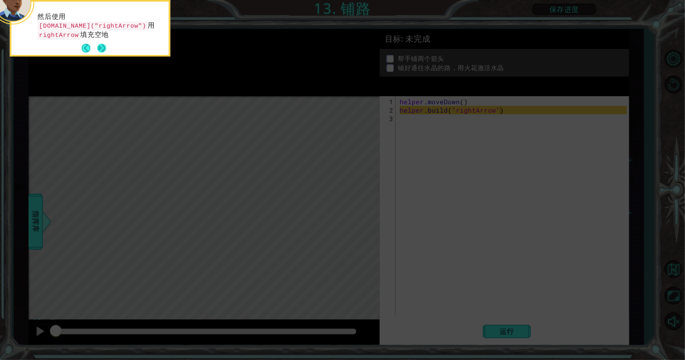
click at [101, 47] on button "Next" at bounding box center [101, 48] width 9 height 9
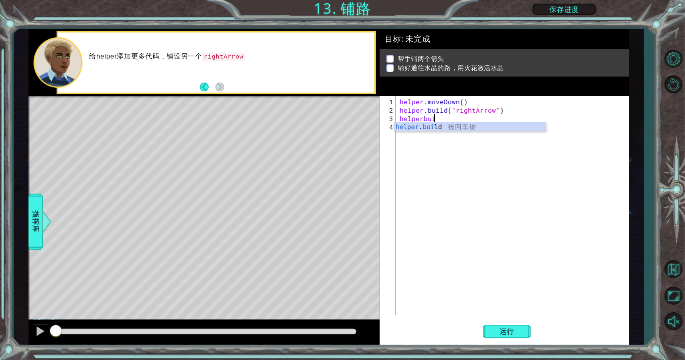
scroll to position [0, 2]
type textarea "[DOMAIN_NAME]("rightArrow")"
click at [506, 324] on button "运行" at bounding box center [507, 331] width 48 height 25
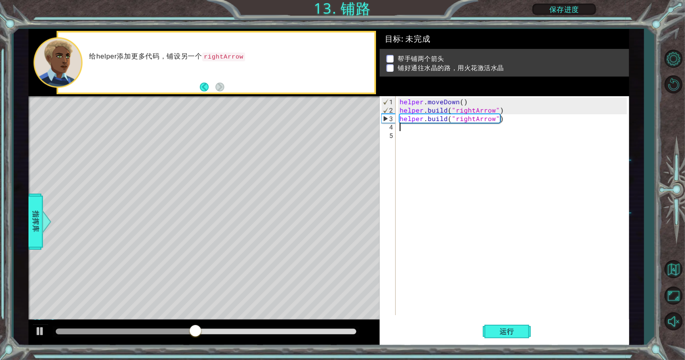
click at [399, 122] on div "helper . moveDown ( ) helper . build ( "rightArrow" ) helper . build ( "rightAr…" at bounding box center [514, 215] width 233 height 236
click at [398, 119] on div "1 2 3 4 5 helper . moveDown ( ) helper . build ( "rightArrow" ) helper . build …" at bounding box center [503, 205] width 247 height 219
click at [398, 119] on div "helper . moveDown ( ) helper . build ( "rightArrow" ) helper . build ( "rightAr…" at bounding box center [514, 215] width 233 height 236
type textarea "[DOMAIN_NAME]("rightArrow")"
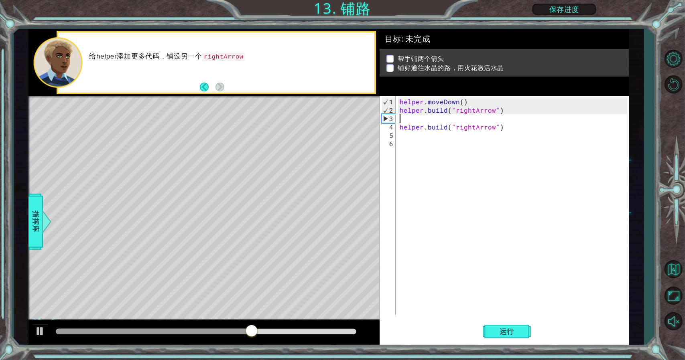
click at [401, 121] on div "helper . moveDown ( ) helper . build ( "rightArrow" ) helper . build ( "rightAr…" at bounding box center [514, 215] width 233 height 236
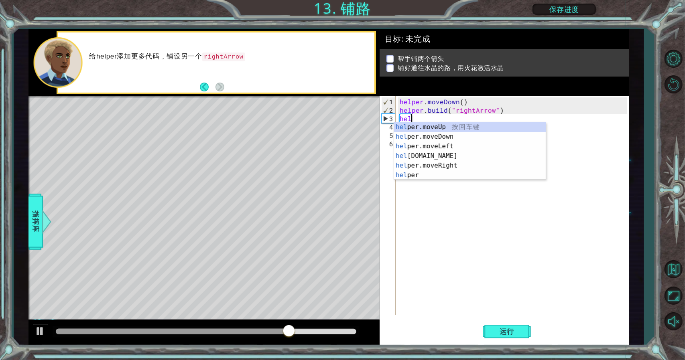
scroll to position [0, 0]
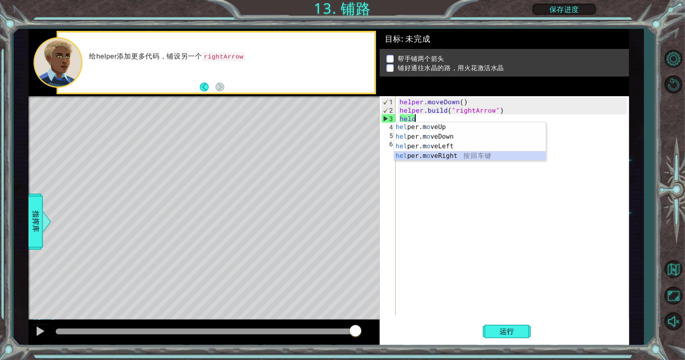
click at [427, 154] on div "hel per.m o veUp 按 回 车 键 hel per.m o veDown 按 回 车 键 hel per.m o veLeft 按 回 车 键 …" at bounding box center [470, 151] width 152 height 58
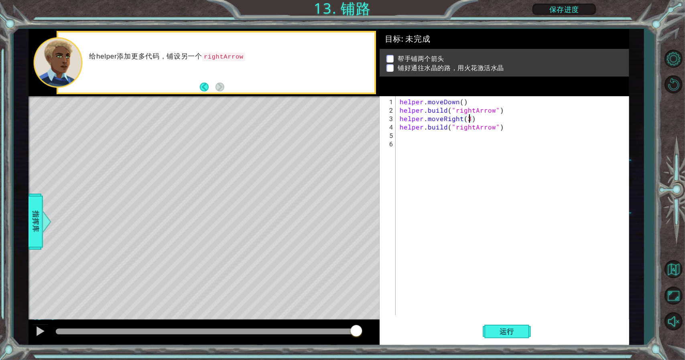
scroll to position [0, 4]
type textarea "helper.moveRight(3)"
click at [519, 331] on span "运行" at bounding box center [507, 332] width 30 height 8
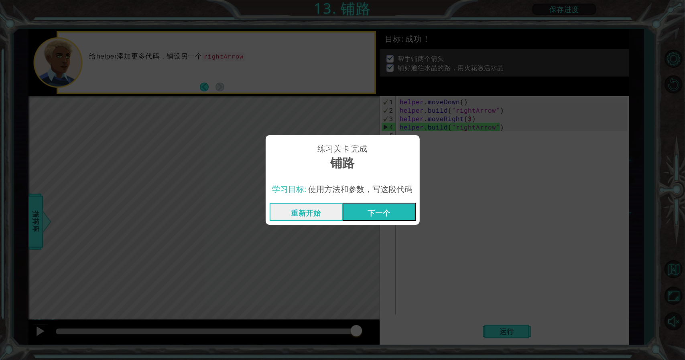
click at [371, 213] on button "下一个" at bounding box center [379, 212] width 73 height 18
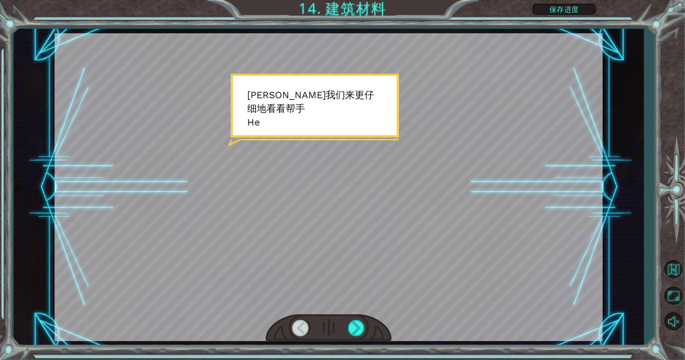
click at [371, 213] on div at bounding box center [329, 187] width 548 height 308
click at [357, 326] on div at bounding box center [357, 328] width 18 height 16
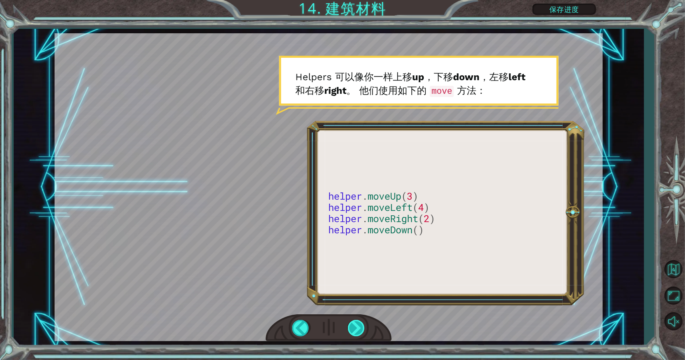
click at [359, 323] on div at bounding box center [357, 328] width 18 height 16
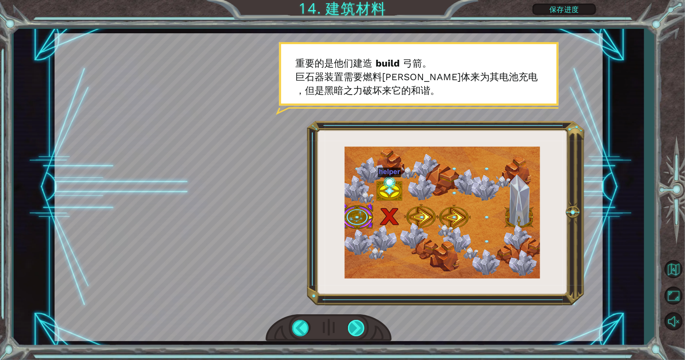
click at [360, 324] on div at bounding box center [357, 328] width 18 height 16
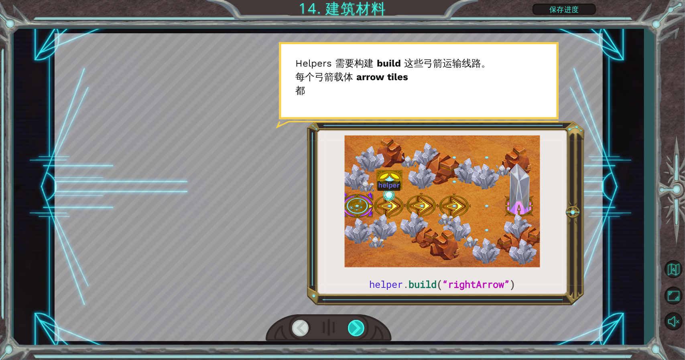
click at [361, 324] on div at bounding box center [357, 328] width 18 height 16
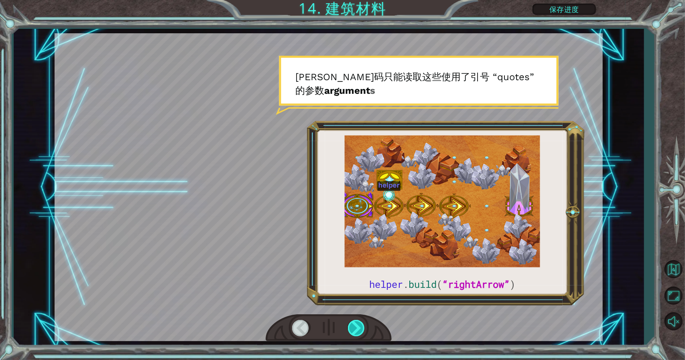
click at [361, 324] on div at bounding box center [357, 328] width 18 height 16
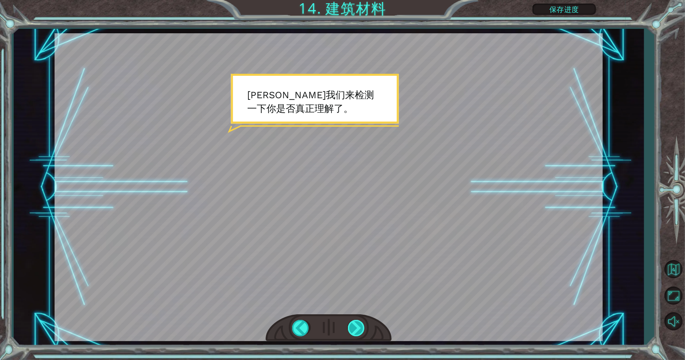
click at [361, 324] on div at bounding box center [357, 328] width 18 height 16
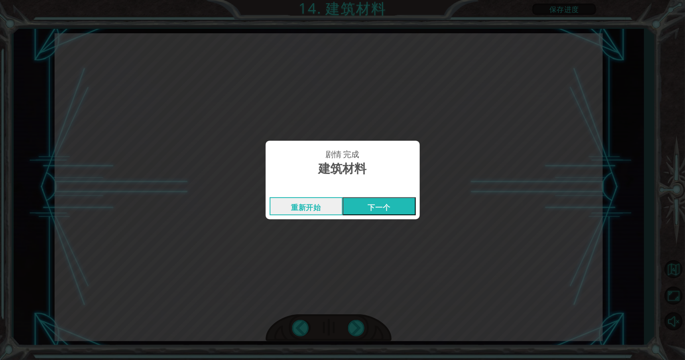
click at [384, 211] on button "下一个" at bounding box center [379, 206] width 73 height 18
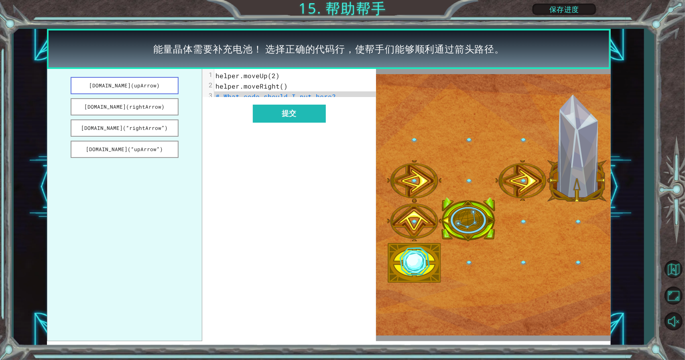
click at [170, 89] on button "[DOMAIN_NAME](upArrow)" at bounding box center [125, 85] width 108 height 17
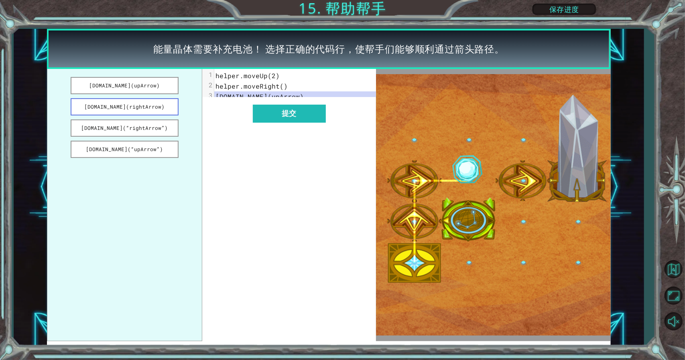
click at [144, 101] on button "[DOMAIN_NAME](rightArrow)" at bounding box center [125, 106] width 108 height 17
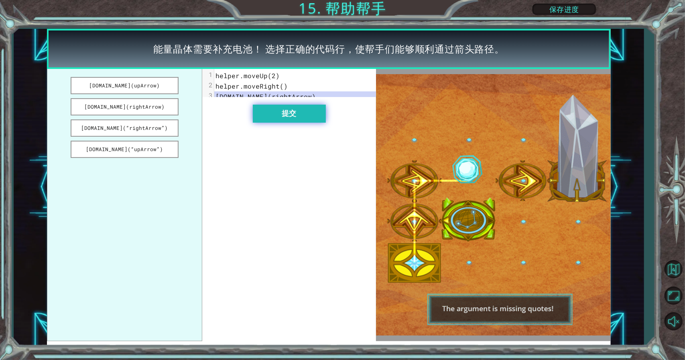
click at [280, 123] on button "提交" at bounding box center [289, 114] width 73 height 18
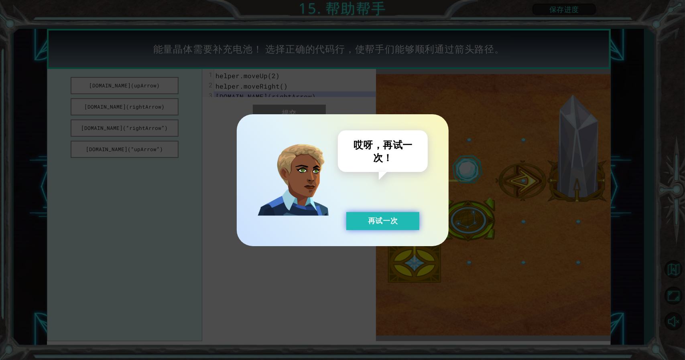
click at [385, 223] on button "再试一次" at bounding box center [382, 221] width 73 height 18
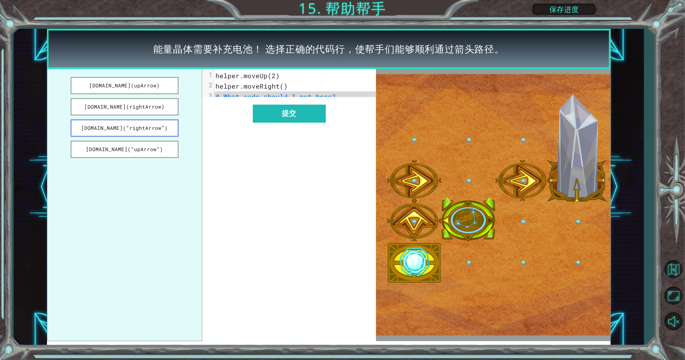
click at [164, 126] on button "[DOMAIN_NAME](“rightArrow”)" at bounding box center [125, 128] width 108 height 17
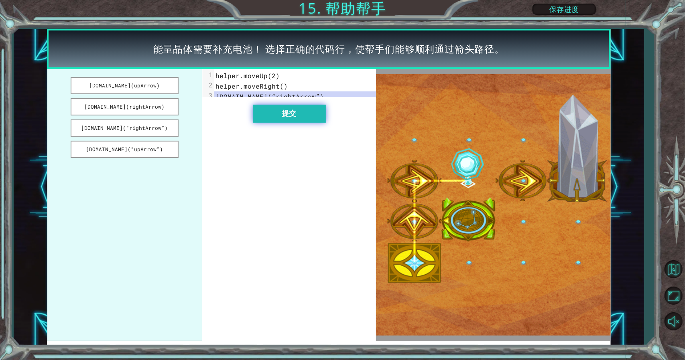
click at [272, 123] on button "提交" at bounding box center [289, 114] width 73 height 18
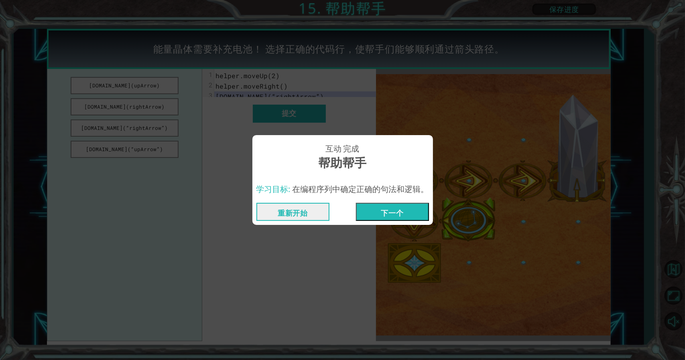
click at [384, 209] on button "下一个" at bounding box center [392, 212] width 73 height 18
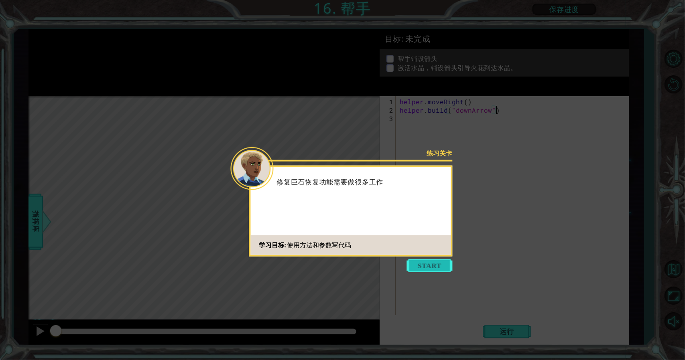
click at [434, 260] on button "Start" at bounding box center [430, 266] width 46 height 13
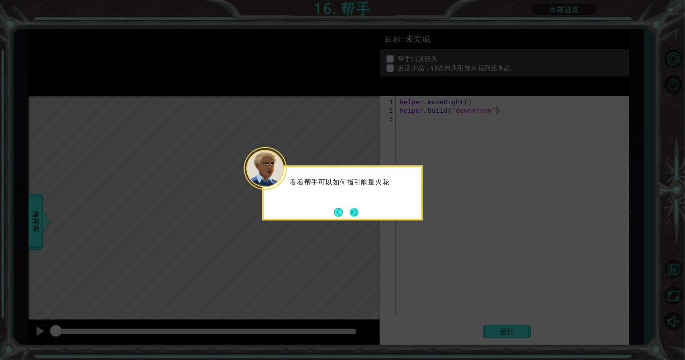
click at [358, 214] on button "Next" at bounding box center [353, 212] width 9 height 9
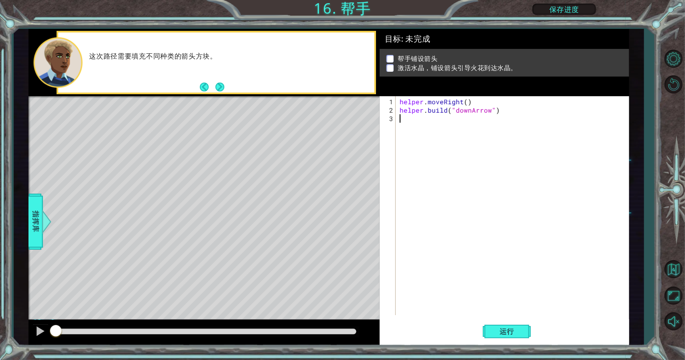
click at [420, 123] on div "helper . moveRight ( ) helper . build ( "downArrow" )" at bounding box center [514, 215] width 233 height 236
type textarea "heromovedown"
type textarea "h"
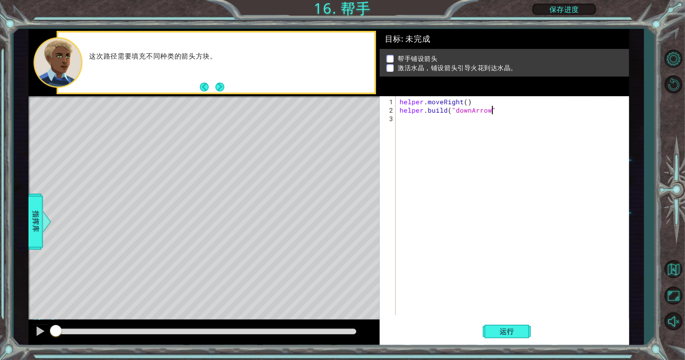
type textarea "[DOMAIN_NAME]("downArrow")"
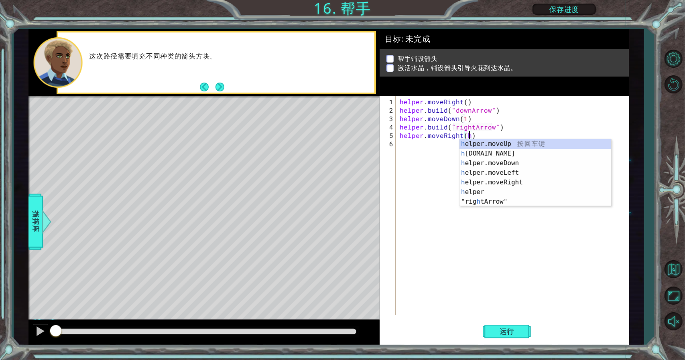
scroll to position [0, 4]
type textarea "helper.moveRight()"
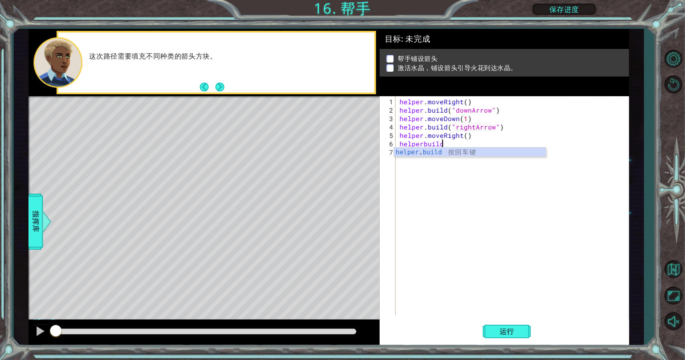
scroll to position [0, 2]
type textarea "[DOMAIN_NAME]("rightArrow")e"
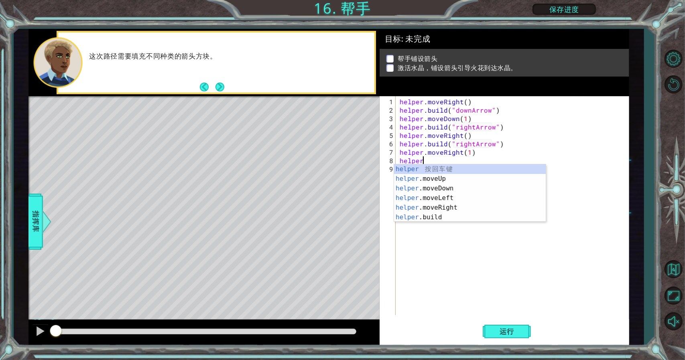
scroll to position [0, 2]
type textarea "helpermo"
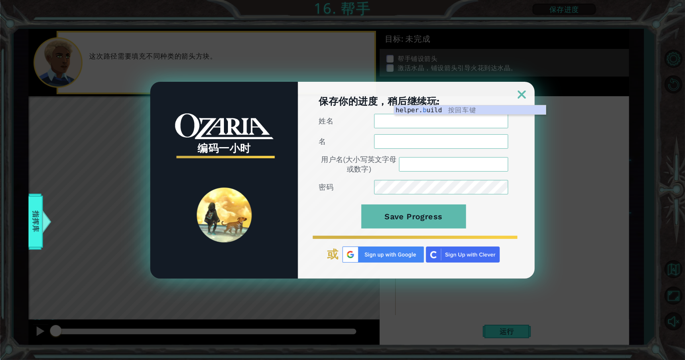
type textarea "b"
click at [420, 122] on input "姓名" at bounding box center [441, 121] width 134 height 14
type input "[PERSON_NAME]"
click at [414, 140] on input "名" at bounding box center [441, 141] width 134 height 14
type input "yang"
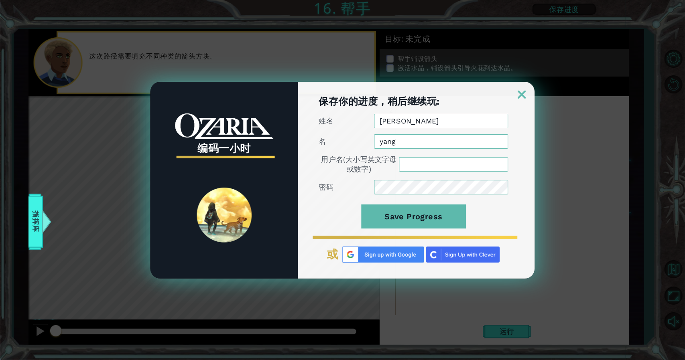
click at [402, 162] on input "用户名(大小写英文字母或数字)" at bounding box center [453, 164] width 109 height 14
click at [390, 252] on img at bounding box center [383, 255] width 81 height 16
click at [376, 253] on img at bounding box center [383, 255] width 81 height 16
click at [423, 226] on button "Save Progress" at bounding box center [413, 217] width 105 height 24
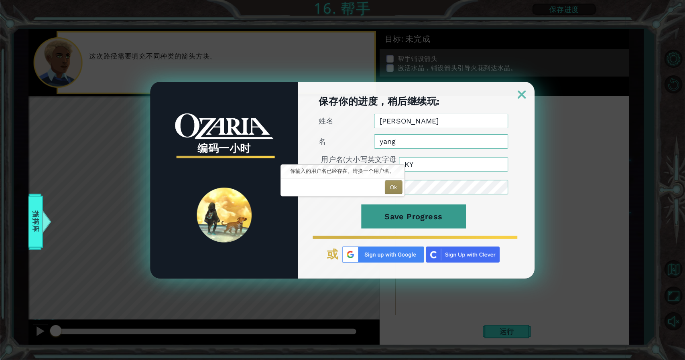
click at [442, 214] on button "Save Progress" at bounding box center [413, 217] width 105 height 24
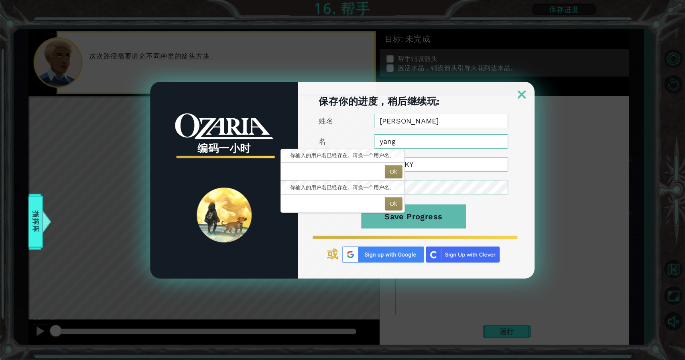
click at [429, 168] on input "KY" at bounding box center [453, 164] width 109 height 14
type input "KY0624"
click at [487, 199] on form "姓名 [PERSON_NAME] 名 yang 用户名(大小写英文字母或数字) KY0624 密码 Save Progress" at bounding box center [413, 176] width 189 height 124
click at [392, 175] on button "Ok" at bounding box center [394, 172] width 18 height 14
click at [392, 171] on button "Ok" at bounding box center [394, 172] width 18 height 14
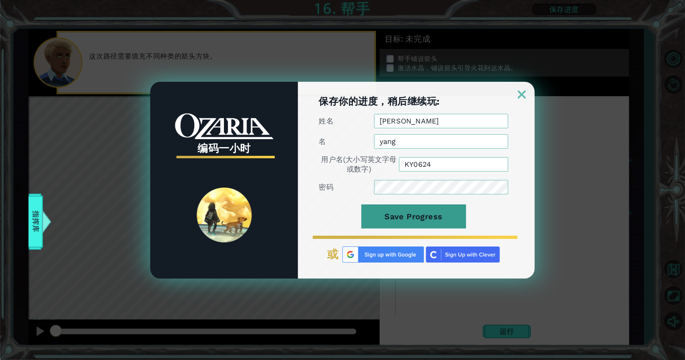
click at [426, 219] on button "Save Progress" at bounding box center [413, 217] width 105 height 24
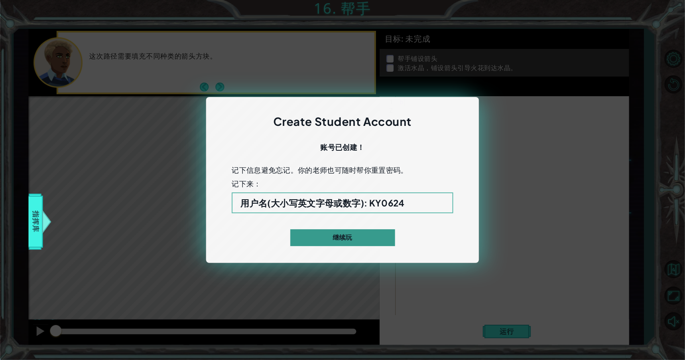
click at [364, 237] on button "继续玩" at bounding box center [342, 237] width 105 height 17
